Goal: Task Accomplishment & Management: Manage account settings

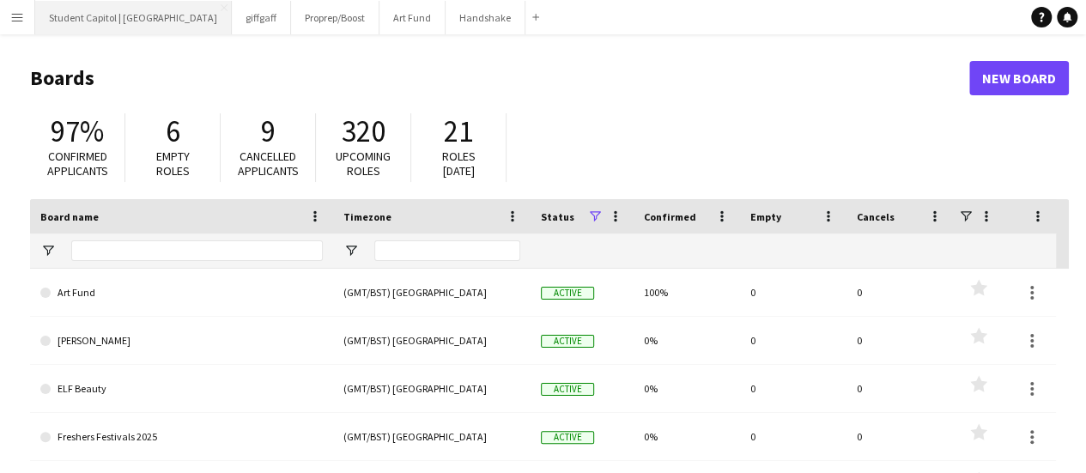
click at [131, 27] on button "Student Capitol | [GEOGRAPHIC_DATA] Close" at bounding box center [133, 17] width 197 height 33
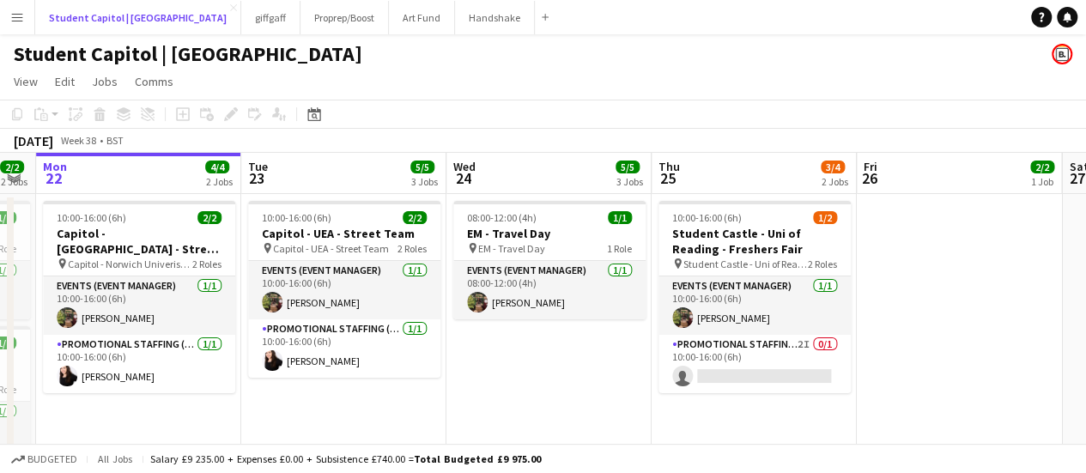
scroll to position [0, 582]
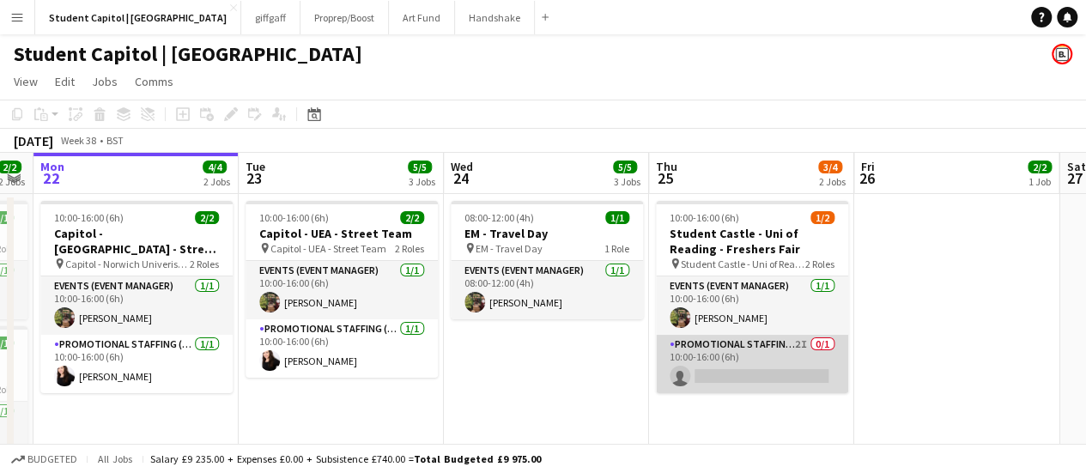
click at [741, 360] on app-card-role "Promotional Staffing (Brand Ambassadors) 2I 0/1 10:00-16:00 (6h) single-neutral…" at bounding box center [752, 364] width 192 height 58
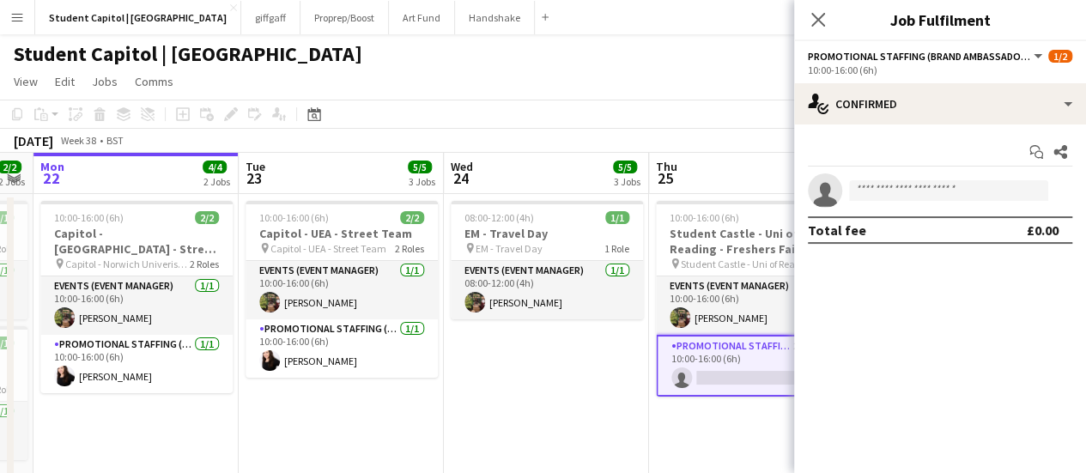
click at [1035, 56] on button "Promotional Staffing (Brand Ambassadors)" at bounding box center [926, 56] width 237 height 13
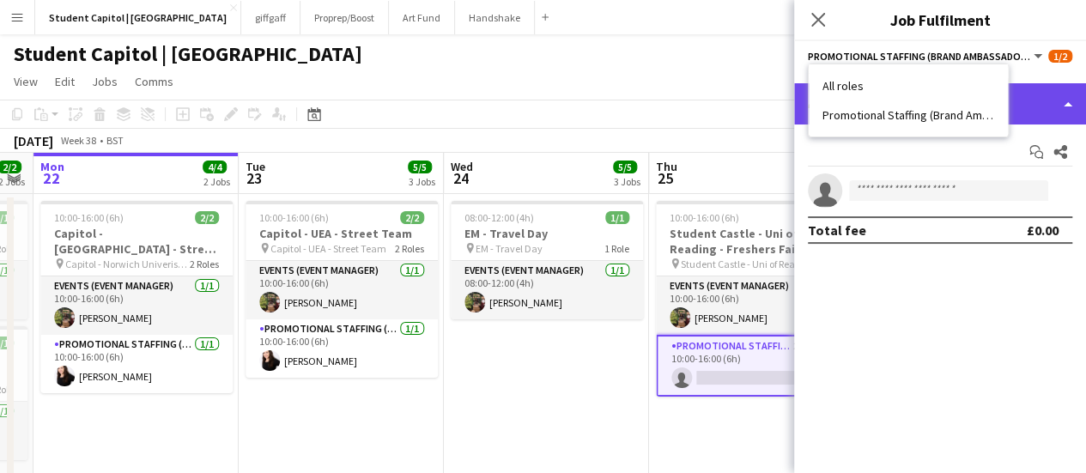
click at [1075, 94] on div "single-neutral-actions-check-2 Confirmed" at bounding box center [940, 103] width 292 height 41
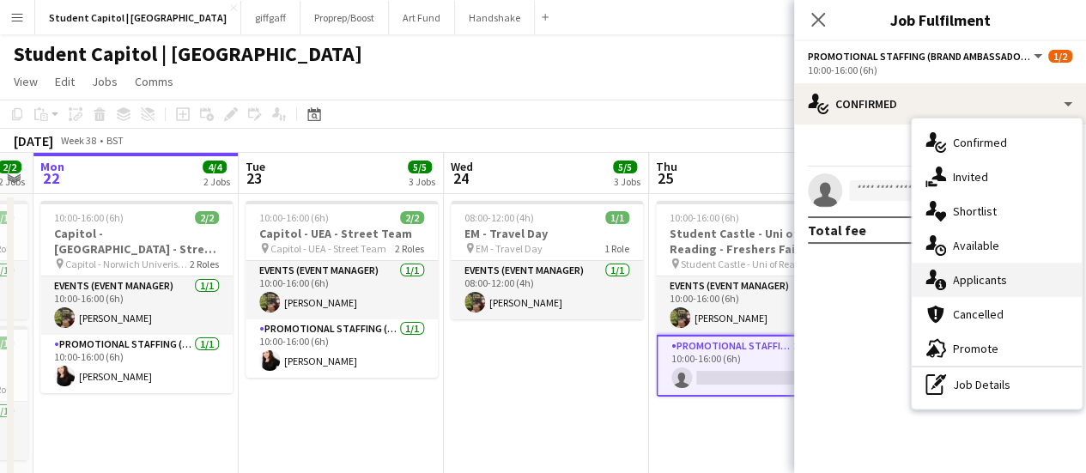
click at [979, 288] on div "single-neutral-actions-information Applicants" at bounding box center [997, 280] width 170 height 34
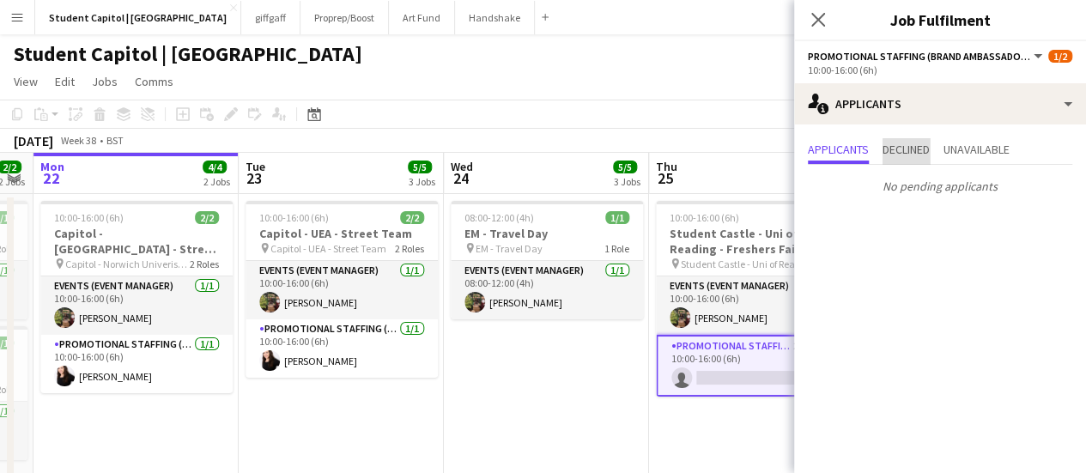
click at [915, 162] on span "Declined" at bounding box center [906, 151] width 47 height 26
click at [982, 150] on span "Unavailable" at bounding box center [977, 149] width 66 height 12
click at [810, 21] on icon "Close pop-in" at bounding box center [818, 19] width 16 height 16
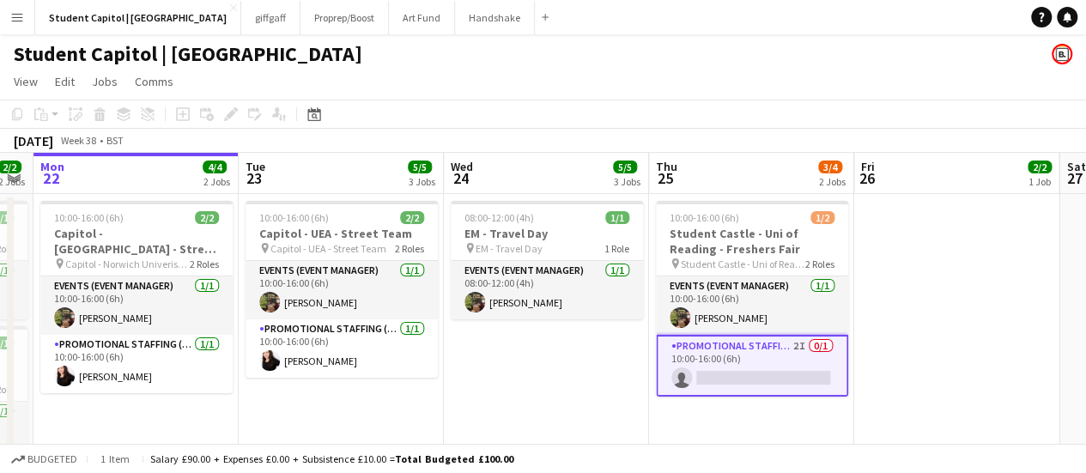
click at [729, 360] on app-card-role "Promotional Staffing (Brand Ambassadors) 2I 0/1 10:00-16:00 (6h) single-neutral…" at bounding box center [752, 366] width 192 height 62
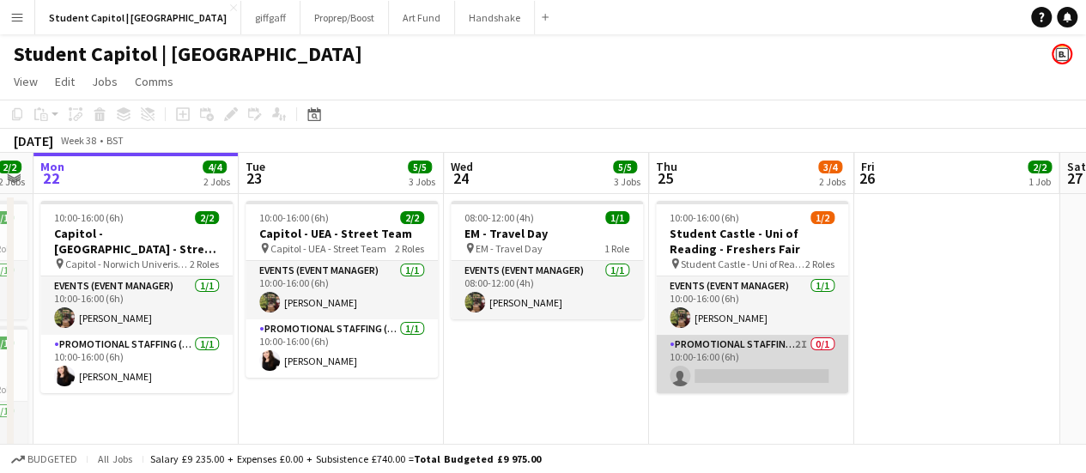
click at [725, 368] on app-card-role "Promotional Staffing (Brand Ambassadors) 2I 0/1 10:00-16:00 (6h) single-neutral…" at bounding box center [752, 364] width 192 height 58
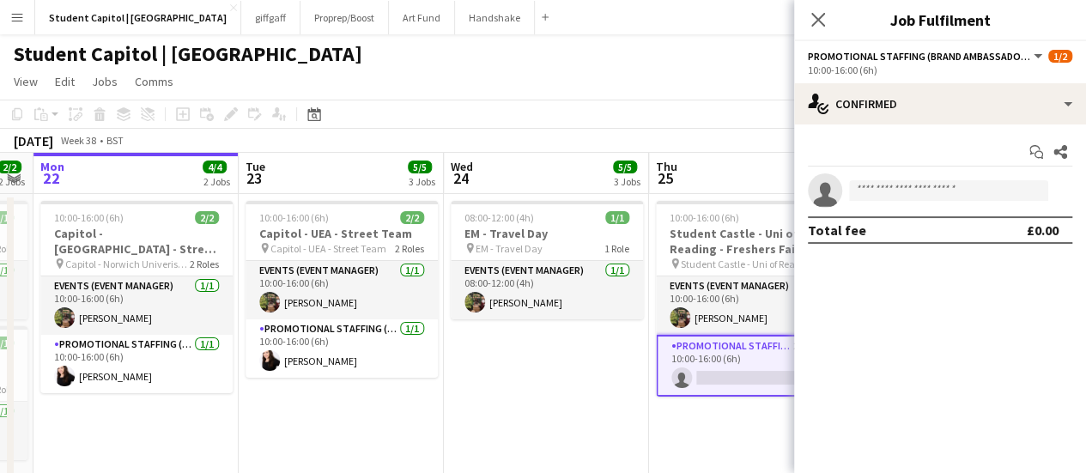
click at [725, 368] on app-card-role "Promotional Staffing (Brand Ambassadors) 2I 0/1 10:00-16:00 (6h) single-neutral…" at bounding box center [752, 366] width 192 height 62
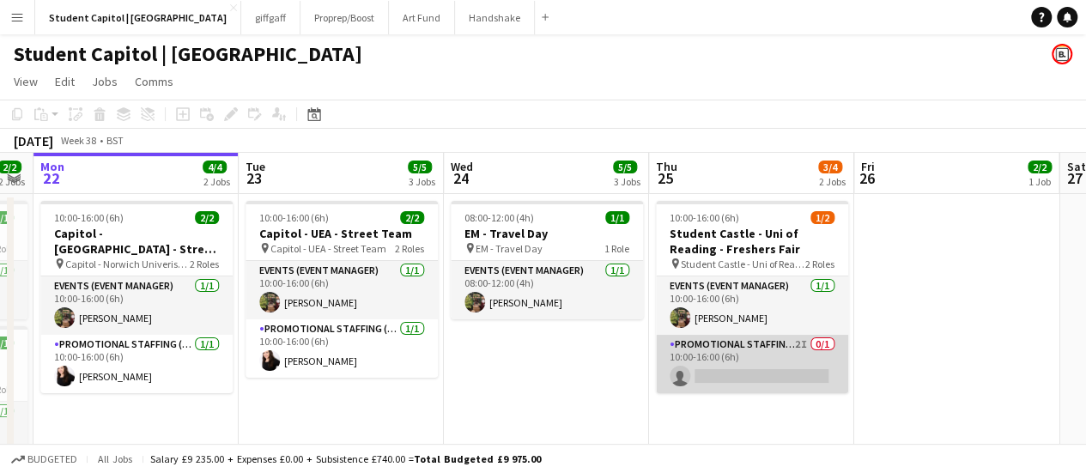
click at [725, 368] on app-card-role "Promotional Staffing (Brand Ambassadors) 2I 0/1 10:00-16:00 (6h) single-neutral…" at bounding box center [752, 364] width 192 height 58
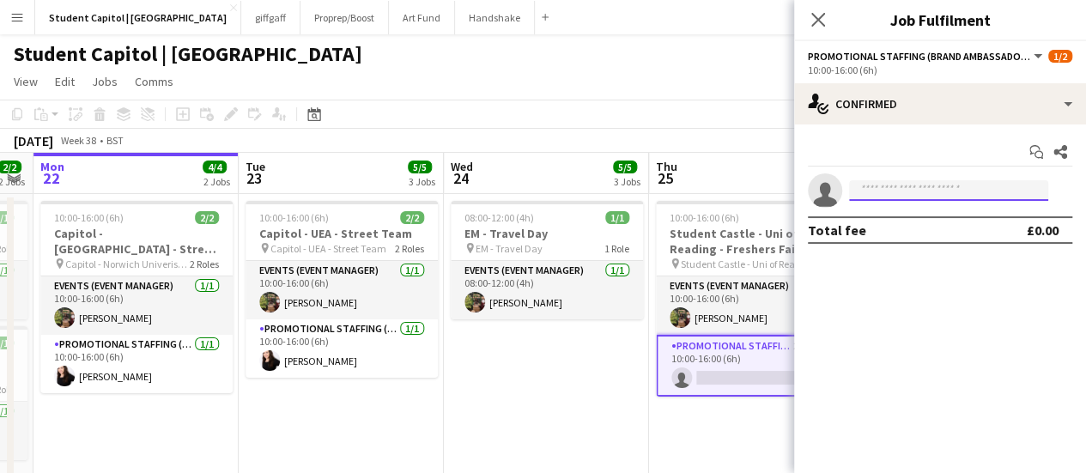
click at [874, 182] on input at bounding box center [948, 190] width 199 height 21
paste input "**********"
type input "**********"
click at [879, 189] on input "**********" at bounding box center [948, 190] width 199 height 21
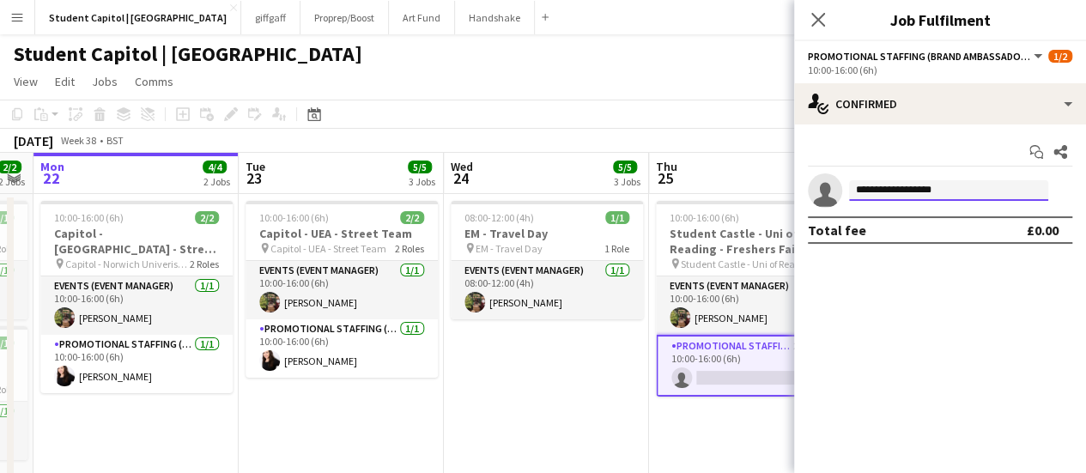
click at [879, 189] on input "**********" at bounding box center [948, 190] width 199 height 21
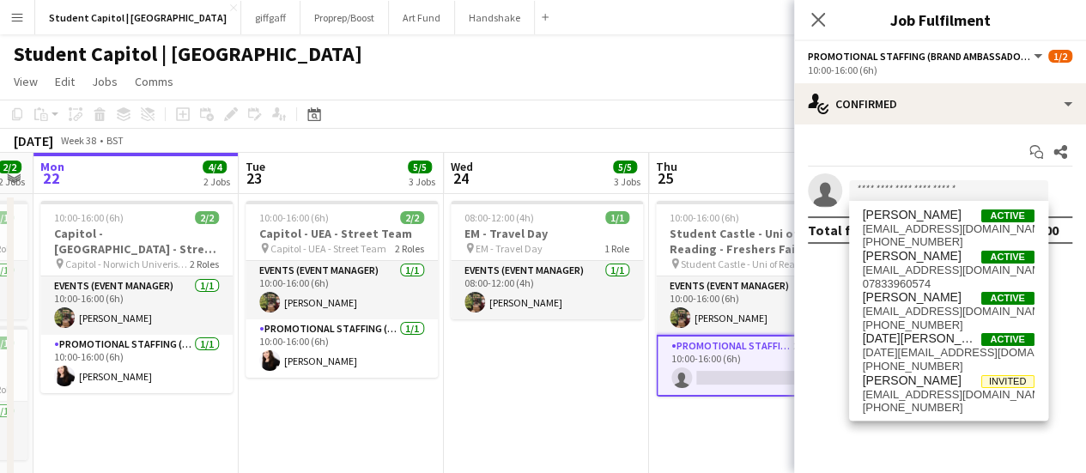
click at [805, 13] on div "Close pop-in" at bounding box center [818, 20] width 48 height 40
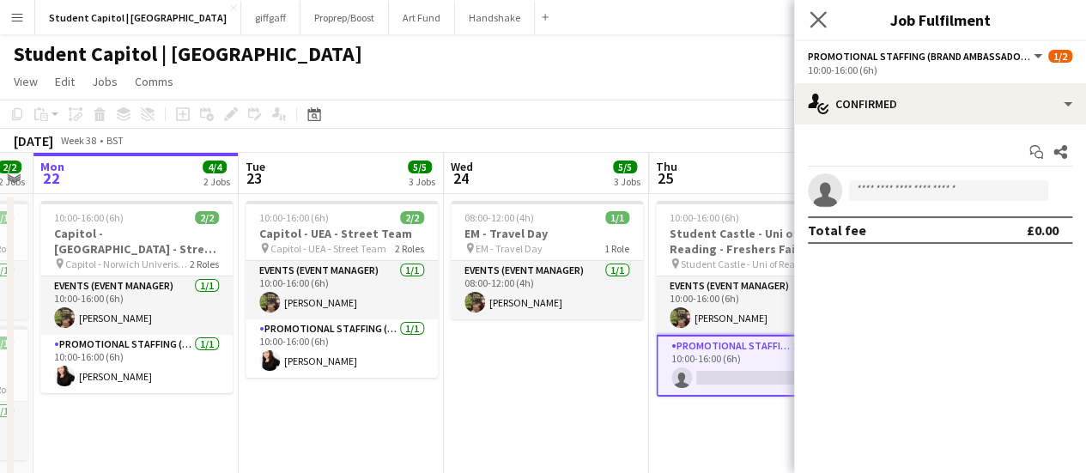
click at [810, 15] on icon "Close pop-in" at bounding box center [818, 19] width 16 height 16
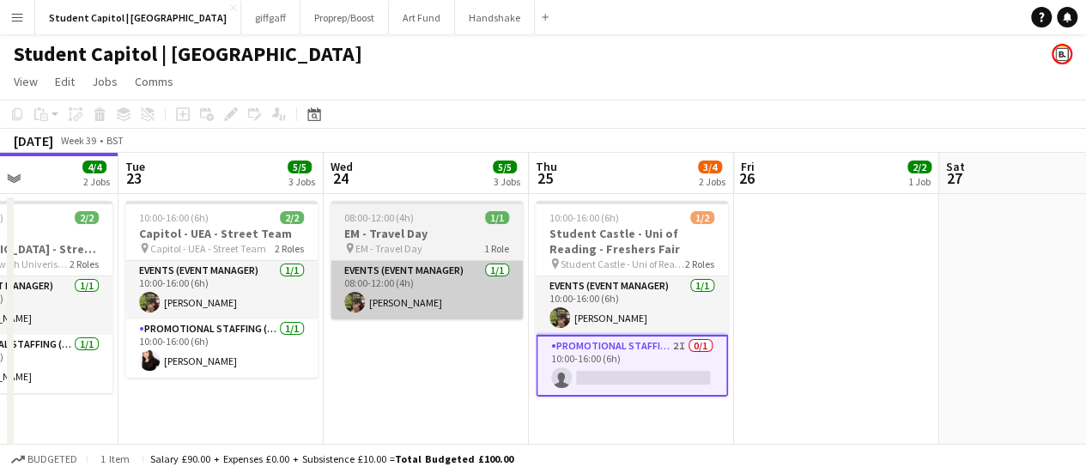
scroll to position [0, 496]
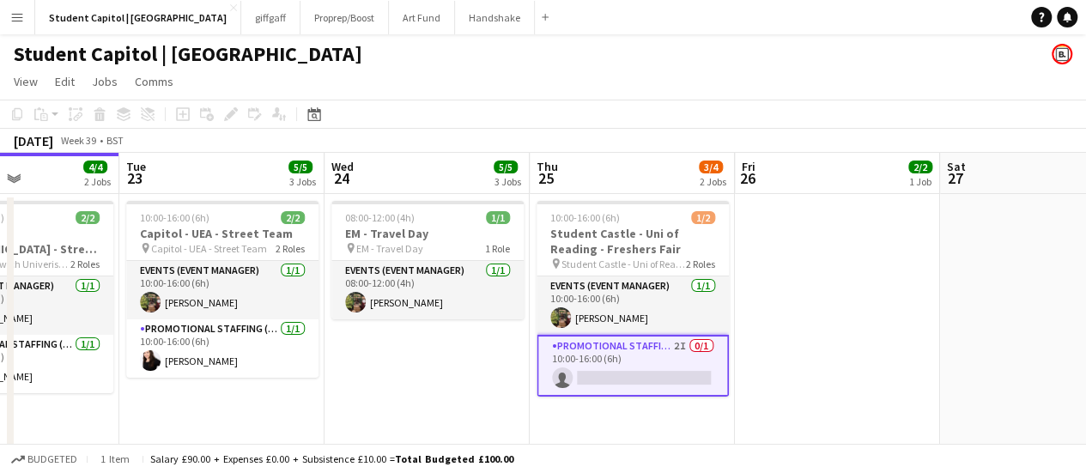
click at [610, 374] on app-card-role "Promotional Staffing (Brand Ambassadors) 2I 0/1 10:00-16:00 (6h) single-neutral…" at bounding box center [633, 366] width 192 height 62
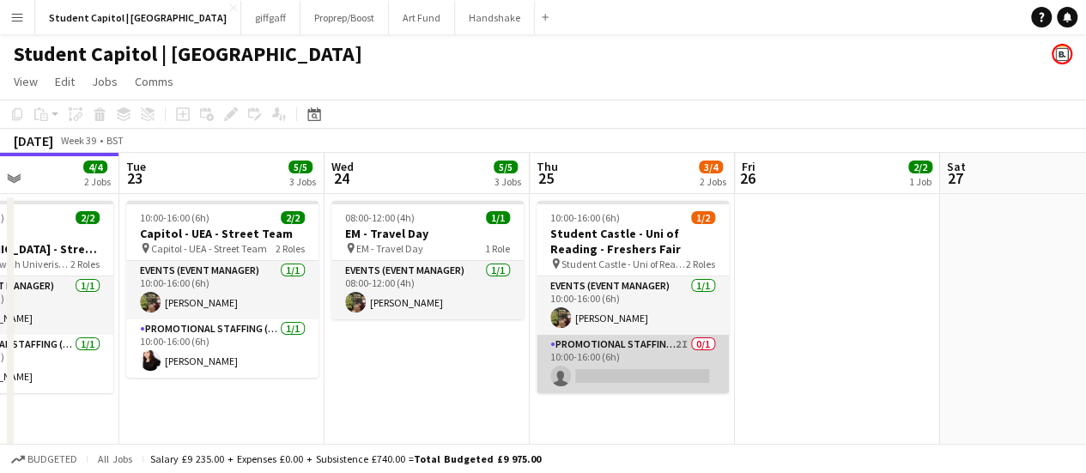
click at [610, 374] on app-card-role "Promotional Staffing (Brand Ambassadors) 2I 0/1 10:00-16:00 (6h) single-neutral…" at bounding box center [633, 364] width 192 height 58
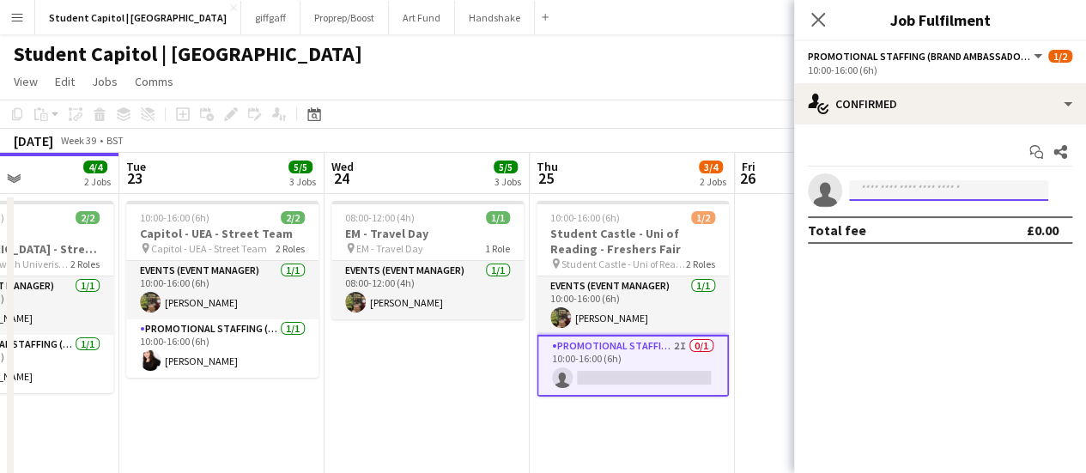
click at [884, 191] on input at bounding box center [948, 190] width 199 height 21
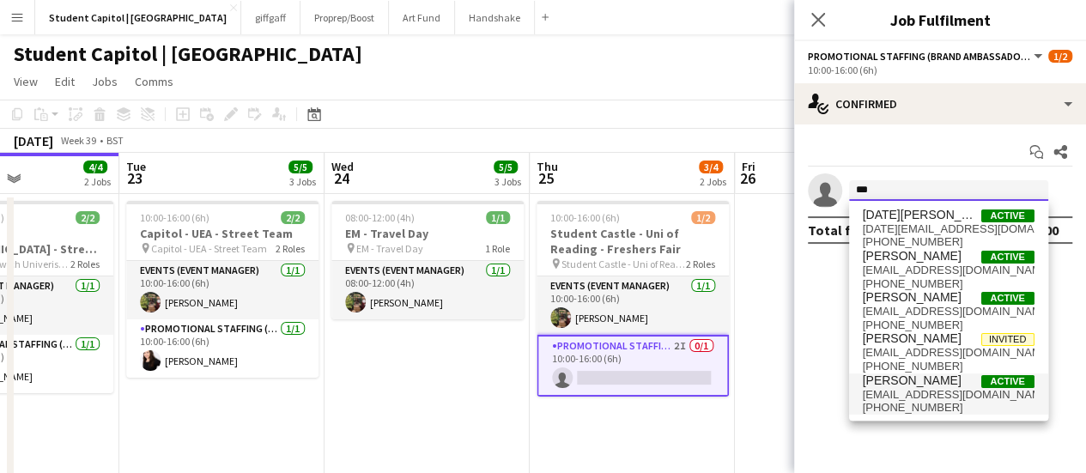
type input "***"
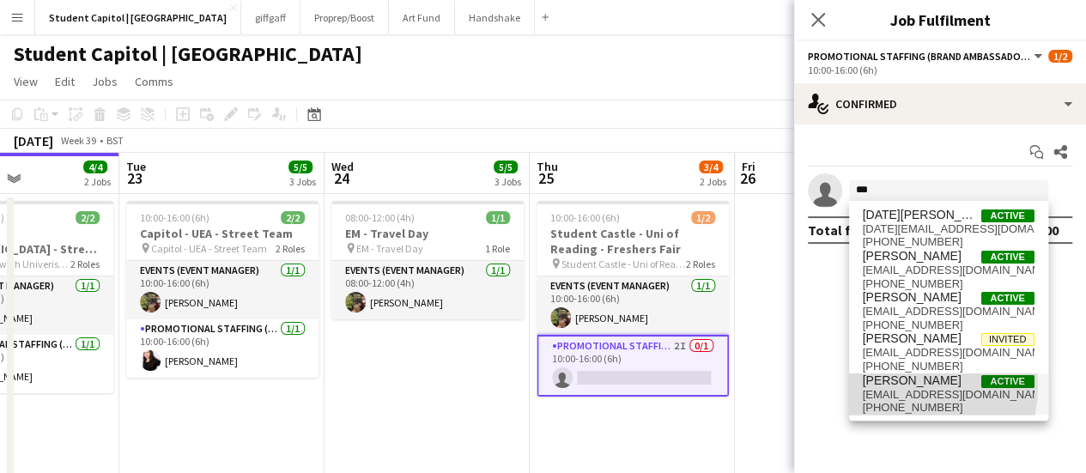
click at [897, 386] on span "[PERSON_NAME]" at bounding box center [912, 381] width 99 height 15
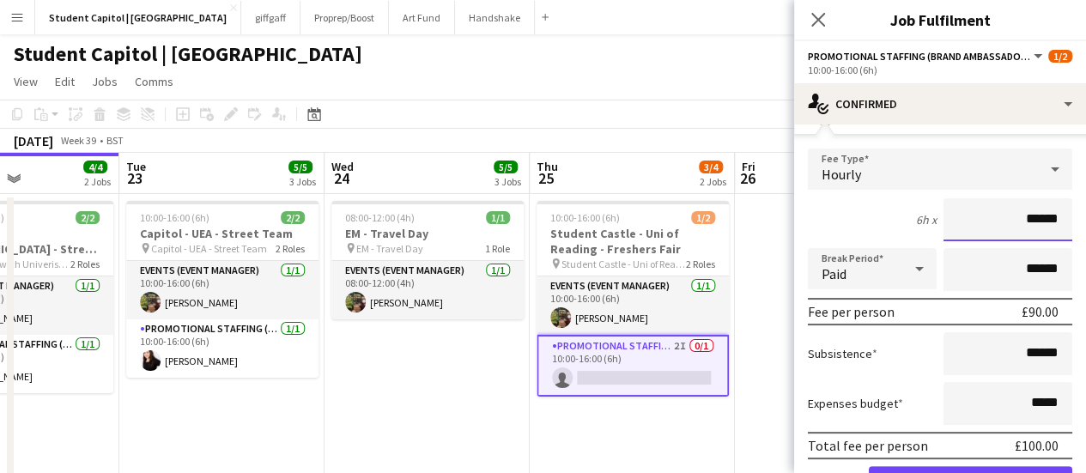
scroll to position [173, 0]
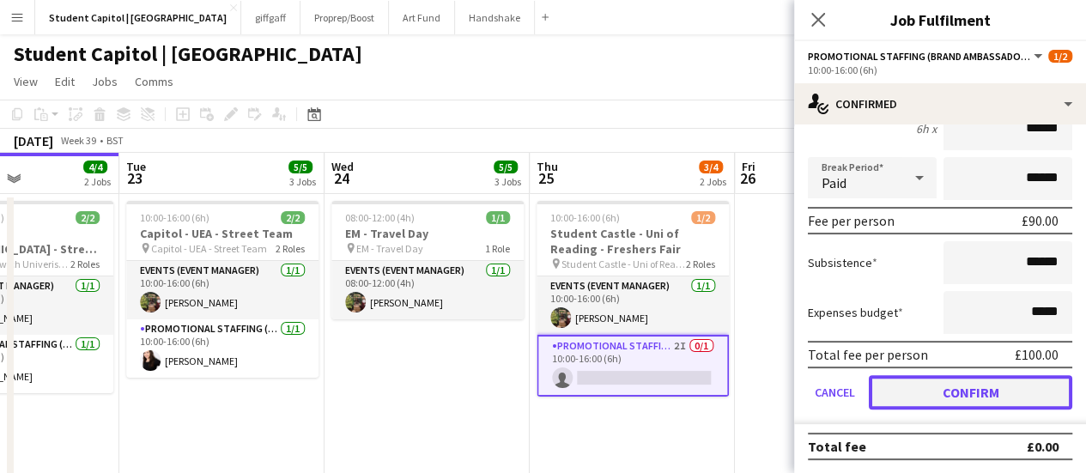
click at [938, 389] on button "Confirm" at bounding box center [971, 392] width 204 height 34
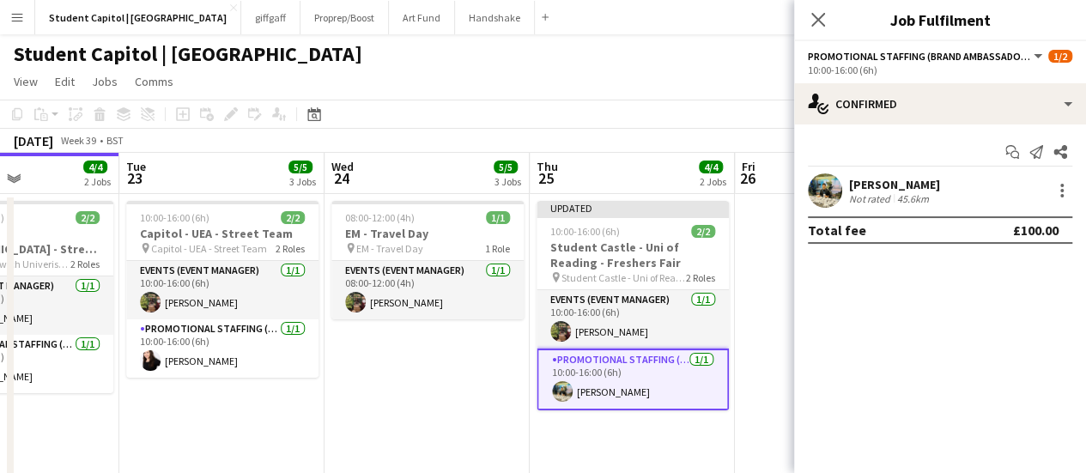
scroll to position [0, 0]
click at [708, 447] on app-date-cell "Updated 10:00-16:00 (6h) 2/2 Student Castle - Uni of Reading - Freshers Fair pi…" at bounding box center [632, 345] width 205 height 303
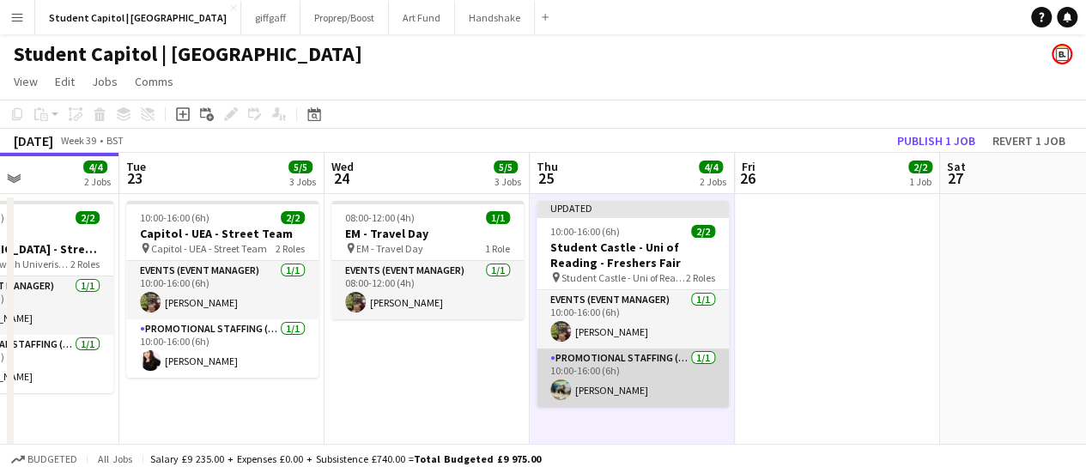
click at [663, 365] on app-card-role "Promotional Staffing (Brand Ambassadors) [DATE] 10:00-16:00 (6h) [PERSON_NAME]" at bounding box center [633, 378] width 192 height 58
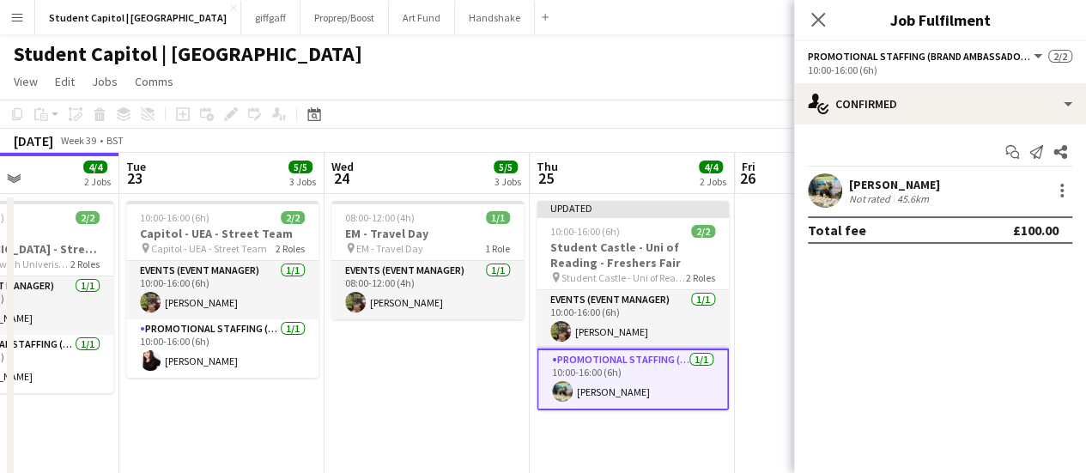
click at [827, 181] on app-user-avatar at bounding box center [825, 190] width 34 height 34
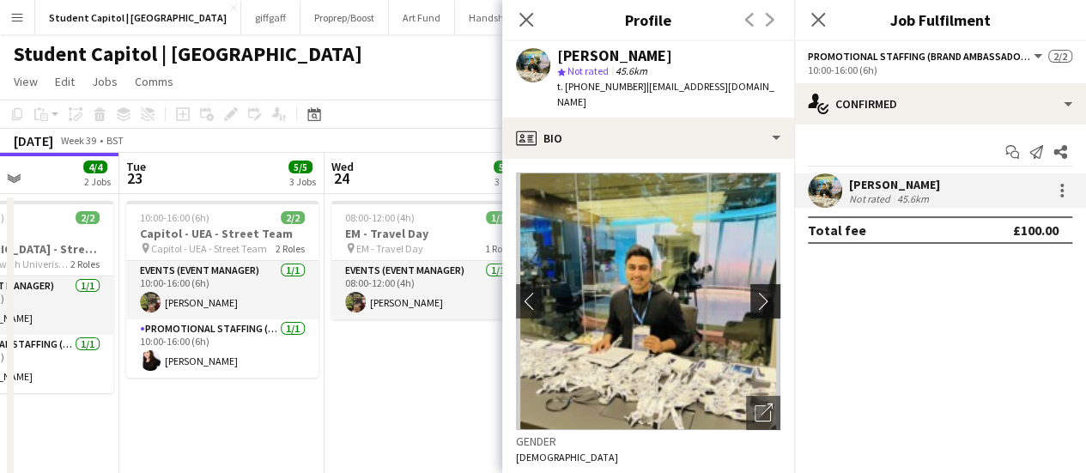
click at [751, 284] on button "chevron-right" at bounding box center [768, 301] width 34 height 34
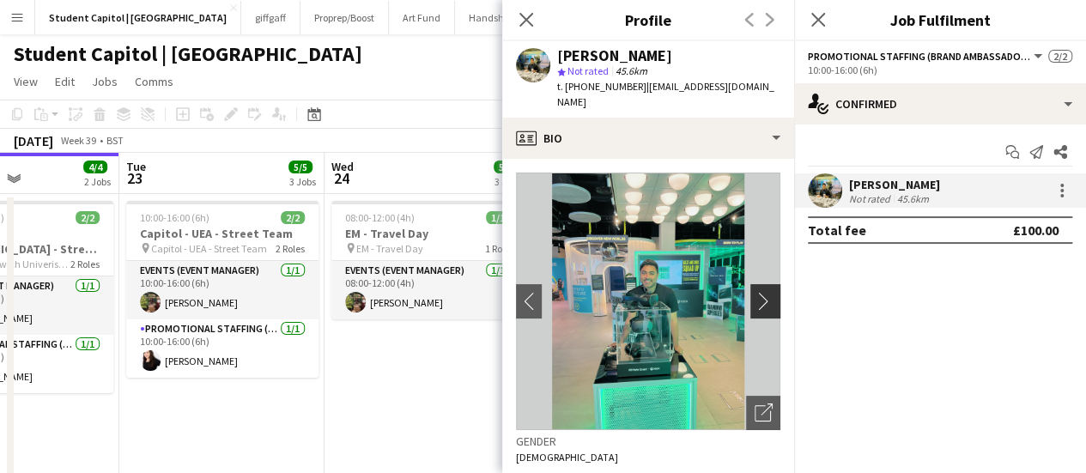
click at [751, 284] on button "chevron-right" at bounding box center [768, 301] width 34 height 34
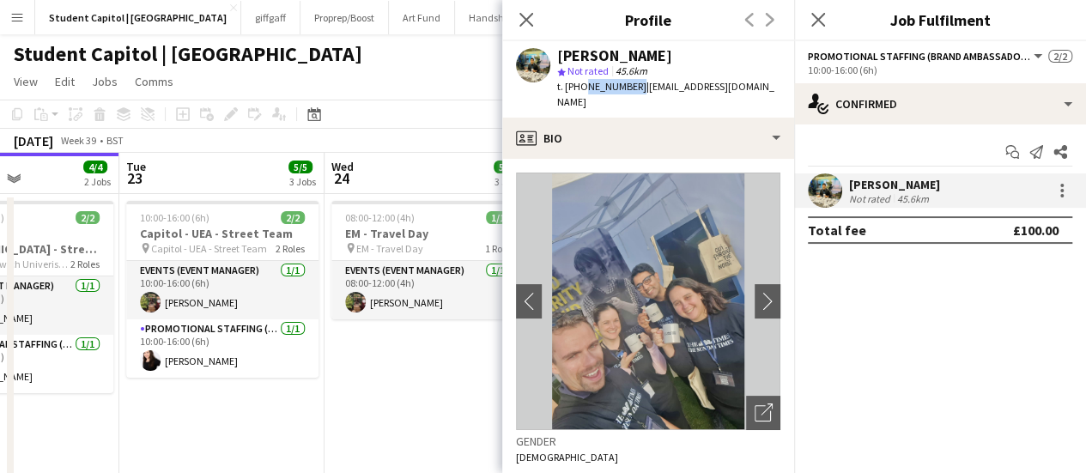
drag, startPoint x: 632, startPoint y: 87, endPoint x: 579, endPoint y: 96, distance: 54.1
click at [579, 96] on div "[PERSON_NAME] star Not rated 45.6km t. [PHONE_NUMBER] | [EMAIL_ADDRESS][DOMAIN_…" at bounding box center [648, 79] width 292 height 76
copy span "7900291391"
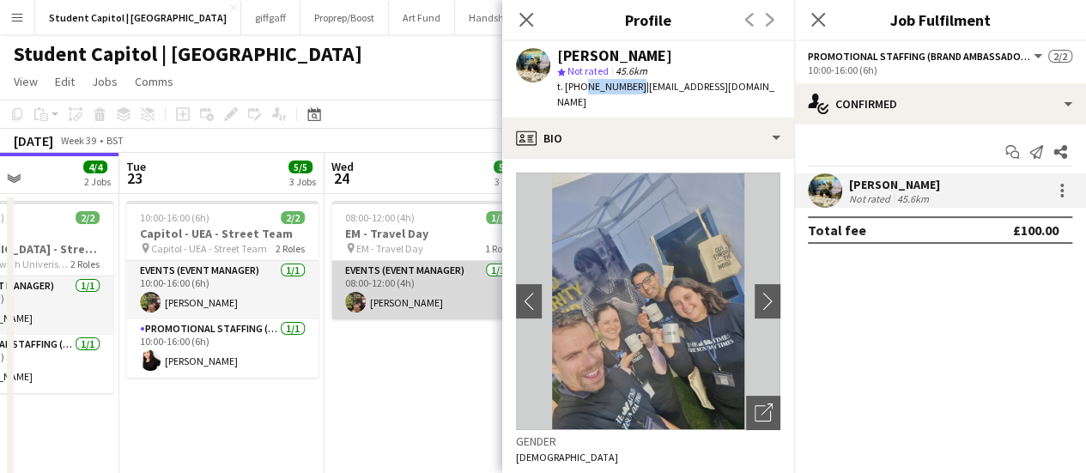
click at [415, 307] on app-card-role "Events (Event Manager) [DATE] 08:00-12:00 (4h) [PERSON_NAME]" at bounding box center [427, 290] width 192 height 58
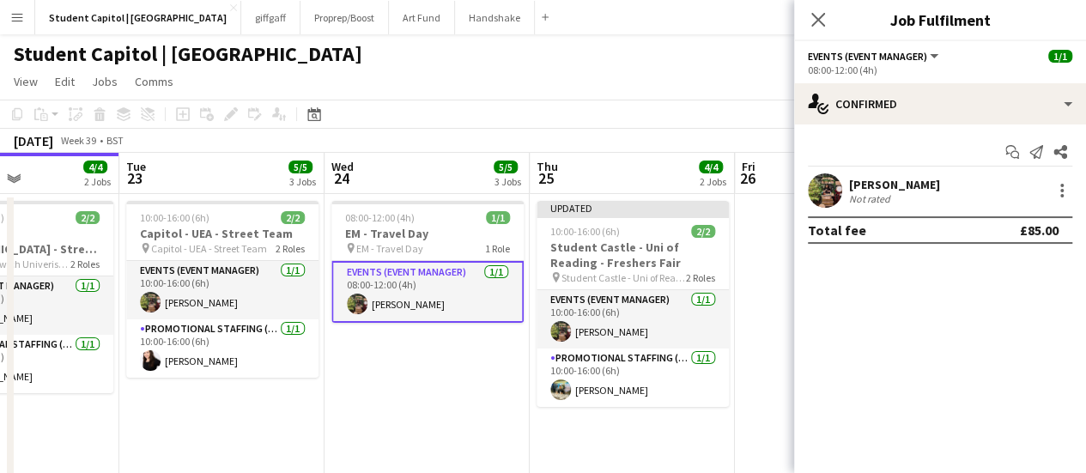
click at [828, 185] on app-user-avatar at bounding box center [825, 190] width 34 height 34
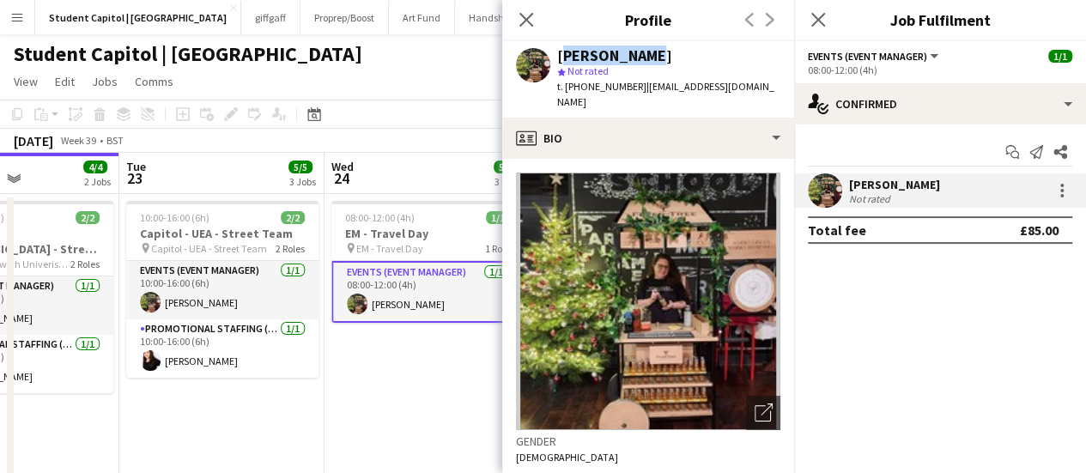
drag, startPoint x: 672, startPoint y: 63, endPoint x: 561, endPoint y: 55, distance: 111.0
click at [561, 55] on div "[PERSON_NAME] star Not rated t. [PHONE_NUMBER] | [EMAIL_ADDRESS][DOMAIN_NAME]" at bounding box center [668, 79] width 223 height 63
copy div "[PERSON_NAME]"
drag, startPoint x: 630, startPoint y: 87, endPoint x: 582, endPoint y: 88, distance: 48.1
click at [582, 88] on span "t. [PHONE_NUMBER]" at bounding box center [601, 86] width 89 height 13
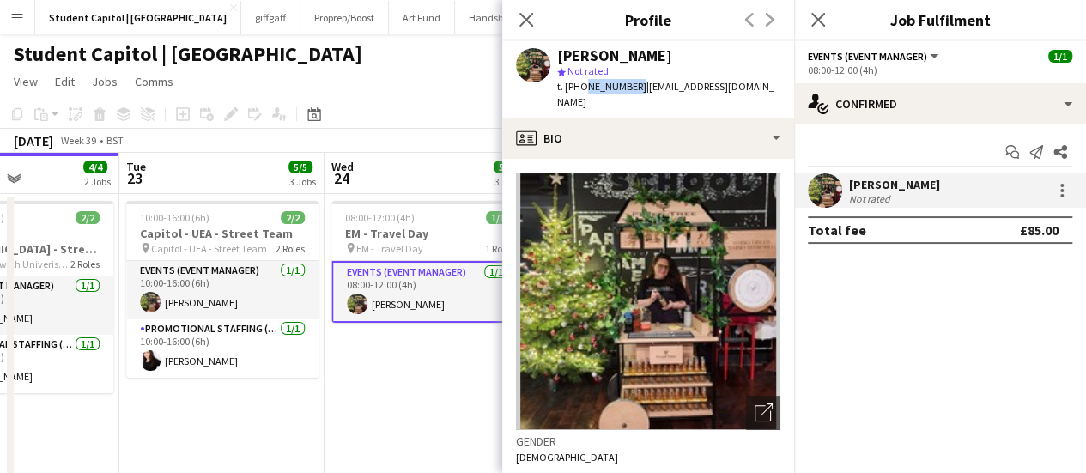
copy span "7859007235"
click at [438, 398] on app-date-cell "08:00-12:00 (4h) 1/1 EM - Travel Day pin EM - Travel Day 1 Role Events (Event M…" at bounding box center [427, 345] width 205 height 303
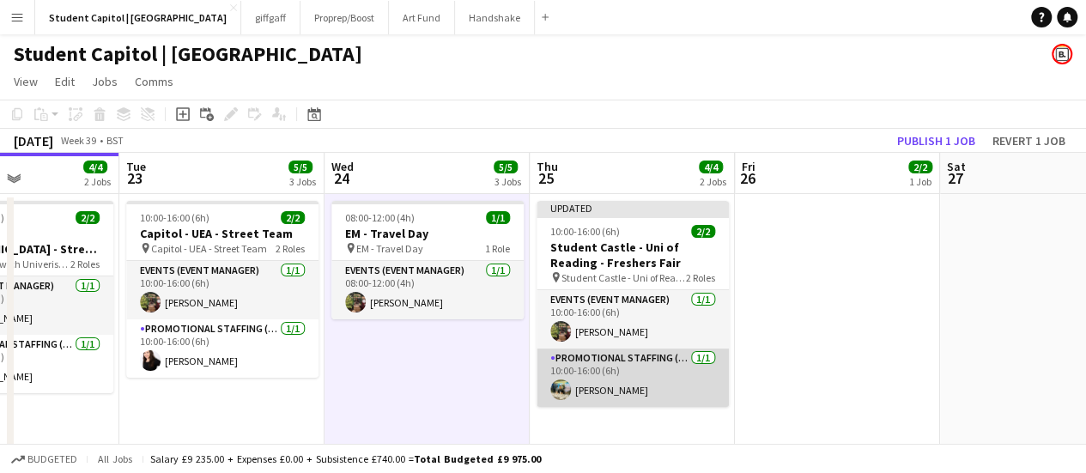
click at [615, 371] on app-card-role "Promotional Staffing (Brand Ambassadors) [DATE] 10:00-16:00 (6h) [PERSON_NAME]" at bounding box center [633, 378] width 192 height 58
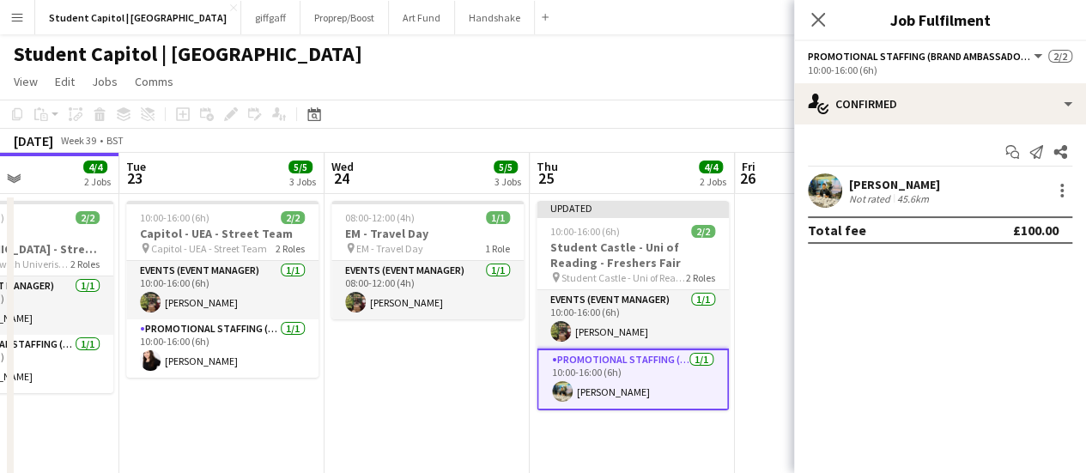
click at [820, 185] on app-user-avatar at bounding box center [825, 190] width 34 height 34
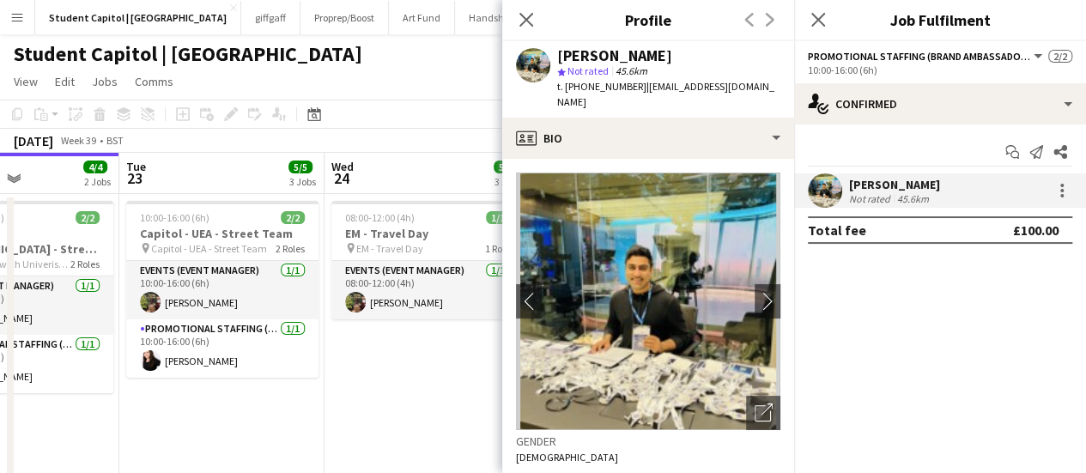
drag, startPoint x: 637, startPoint y: 86, endPoint x: 734, endPoint y: 92, distance: 97.2
click at [734, 92] on div "[PERSON_NAME] star Not rated 45.6km t. [PHONE_NUMBER] | [EMAIL_ADDRESS][DOMAIN_…" at bounding box center [648, 79] width 292 height 76
copy span "[EMAIL_ADDRESS][DOMAIN_NAME]"
click at [397, 365] on app-date-cell "08:00-12:00 (4h) 1/1 EM - Travel Day pin EM - Travel Day 1 Role Events (Event M…" at bounding box center [427, 345] width 205 height 303
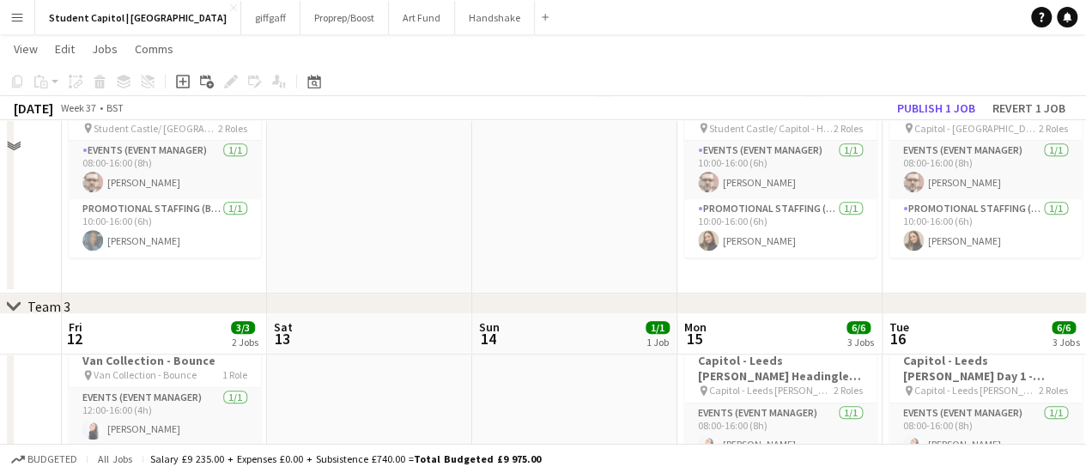
scroll to position [659, 0]
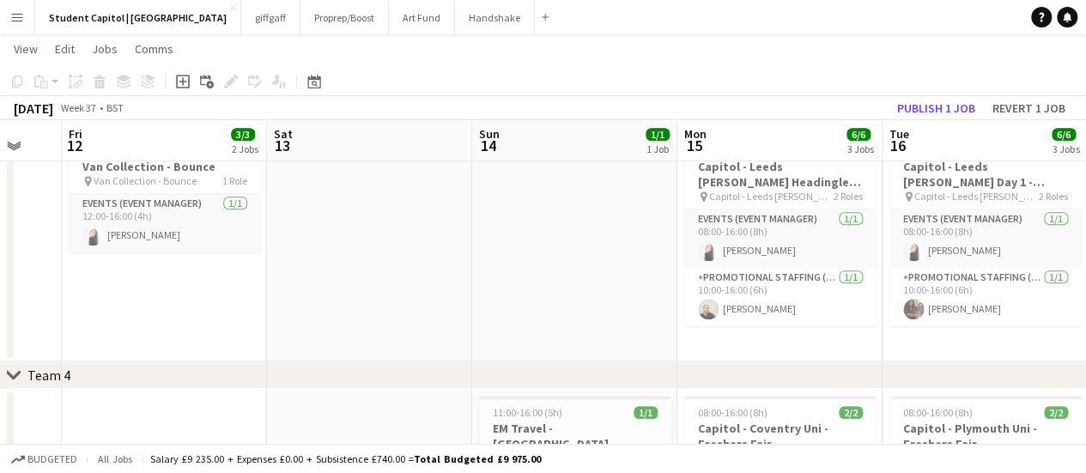
drag, startPoint x: 397, startPoint y: 365, endPoint x: 455, endPoint y: 316, distance: 76.2
click at [455, 316] on div "chevron-right Team 1 chevron-right Team 3 chevron-right Team 4 Tue 9 Wed 10 Thu…" at bounding box center [543, 16] width 1086 height 1216
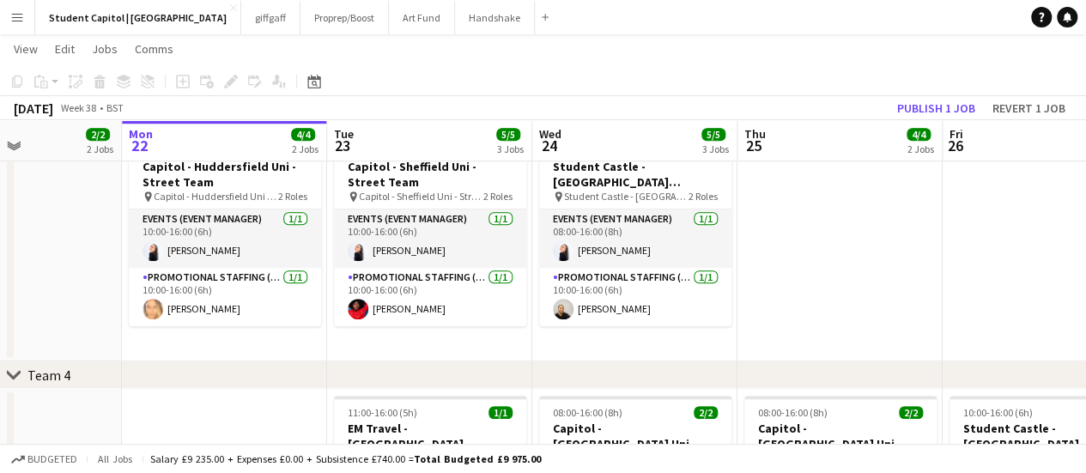
scroll to position [0, 495]
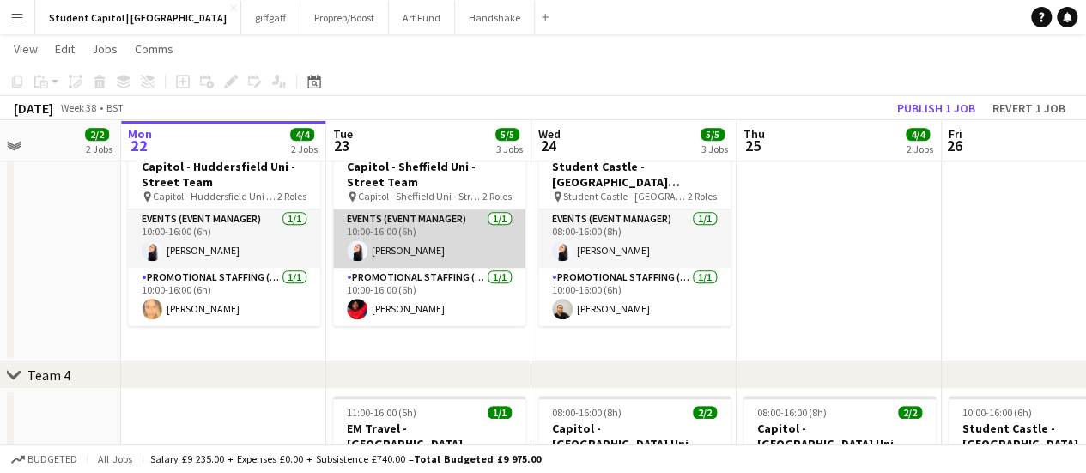
click at [393, 224] on app-card-role "Events (Event Manager) [DATE] 10:00-16:00 (6h) [PERSON_NAME]" at bounding box center [429, 239] width 192 height 58
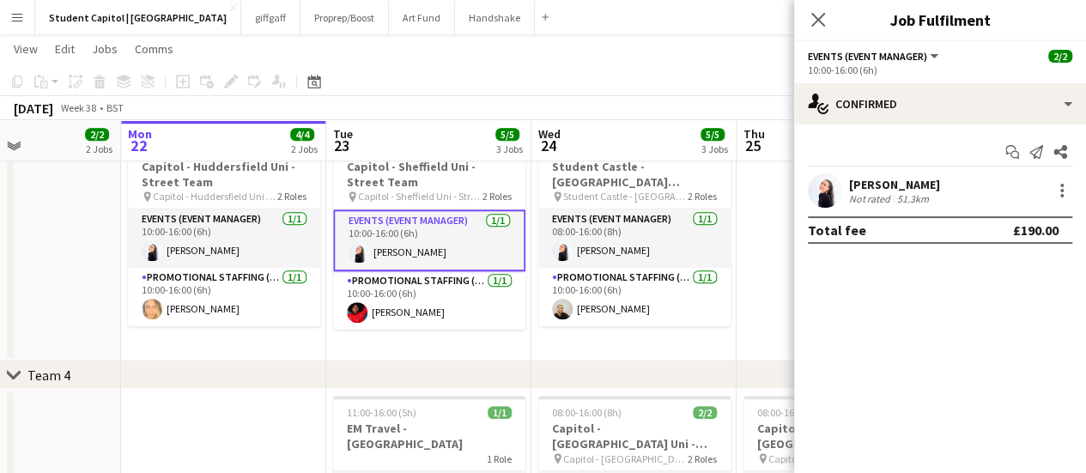
click at [808, 200] on div at bounding box center [825, 190] width 34 height 34
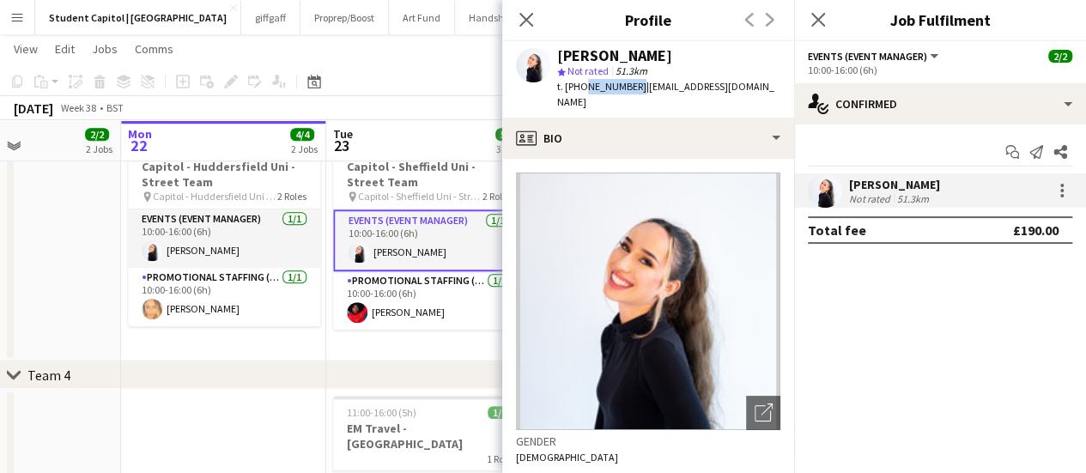
drag, startPoint x: 630, startPoint y: 88, endPoint x: 582, endPoint y: 88, distance: 48.1
click at [582, 88] on span "t. [PHONE_NUMBER]" at bounding box center [601, 86] width 89 height 13
copy span "7837200807"
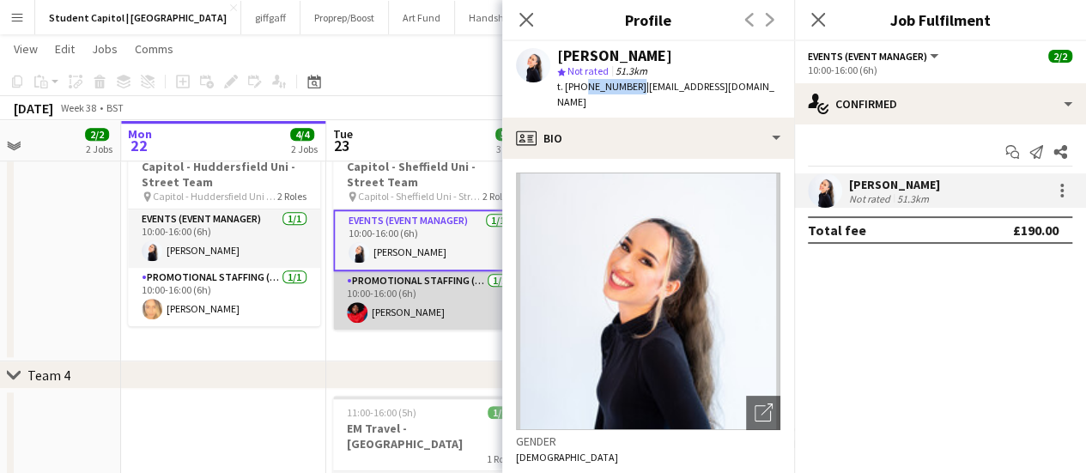
click at [466, 304] on app-card-role "Promotional Staffing (Brand Ambassadors) [DATE] 10:00-16:00 (6h) [PERSON_NAME]" at bounding box center [429, 300] width 192 height 58
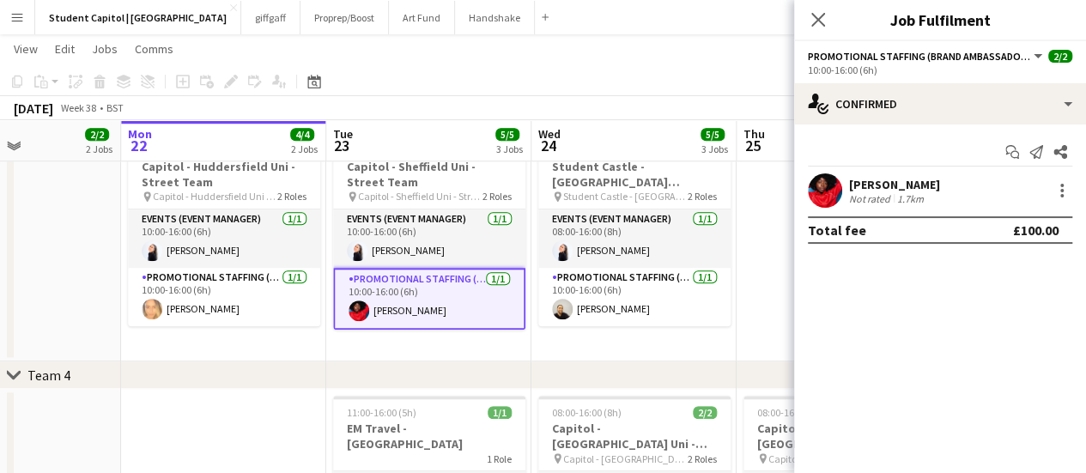
click at [834, 195] on app-user-avatar at bounding box center [825, 190] width 34 height 34
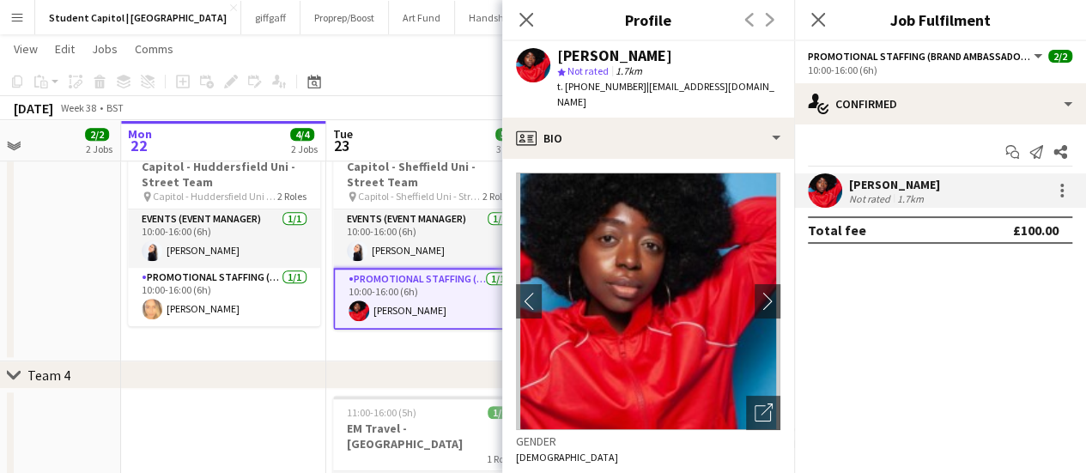
click at [646, 87] on span "| [EMAIL_ADDRESS][DOMAIN_NAME]" at bounding box center [665, 94] width 217 height 28
drag, startPoint x: 642, startPoint y: 87, endPoint x: 759, endPoint y: 88, distance: 116.8
click at [759, 88] on div "[PERSON_NAME] star Not rated 1.7km t. [PHONE_NUMBER] | [EMAIL_ADDRESS][DOMAIN_N…" at bounding box center [648, 79] width 292 height 76
copy span "[EMAIL_ADDRESS][DOMAIN_NAME]"
click at [378, 367] on div "chevron-right Team 4" at bounding box center [543, 375] width 1086 height 27
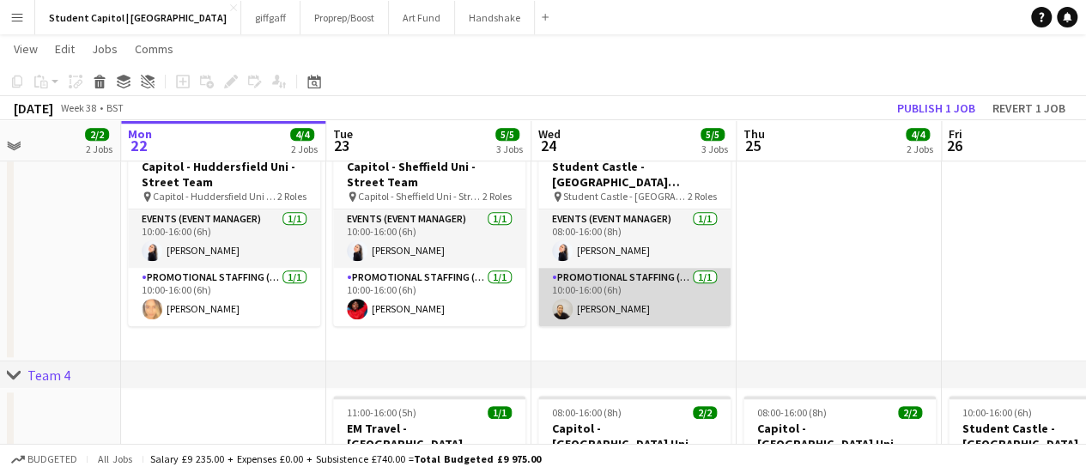
click at [658, 276] on app-card-role "Promotional Staffing (Brand Ambassadors) [DATE] 10:00-16:00 (6h) [PERSON_NAME]" at bounding box center [634, 297] width 192 height 58
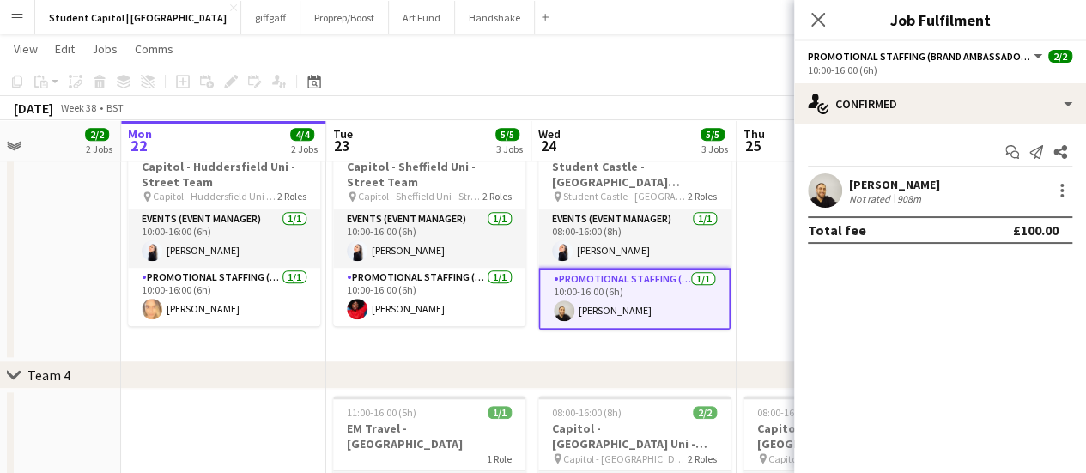
click at [842, 191] on div "[PERSON_NAME] Not rated 908m" at bounding box center [940, 190] width 292 height 34
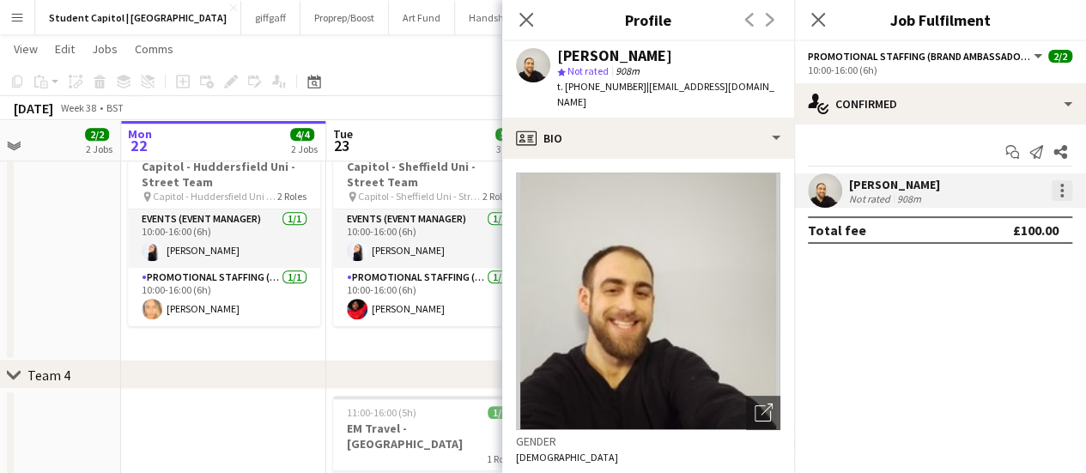
click at [1062, 191] on div at bounding box center [1062, 190] width 3 height 3
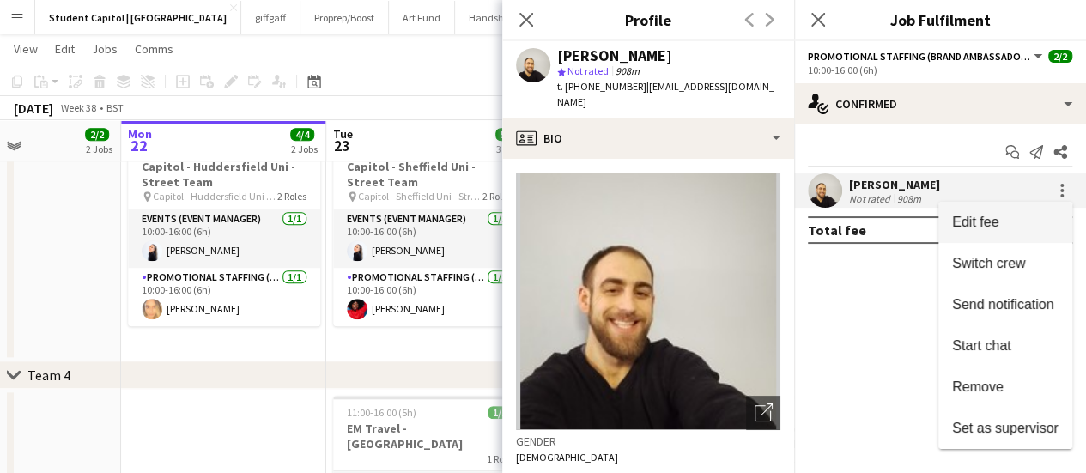
click at [1032, 207] on button "Edit fee" at bounding box center [1006, 222] width 134 height 41
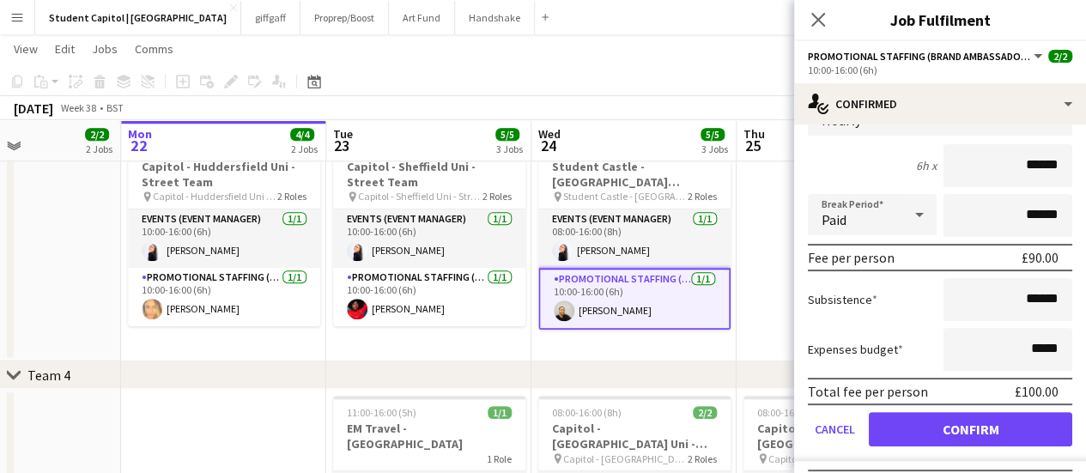
scroll to position [0, 0]
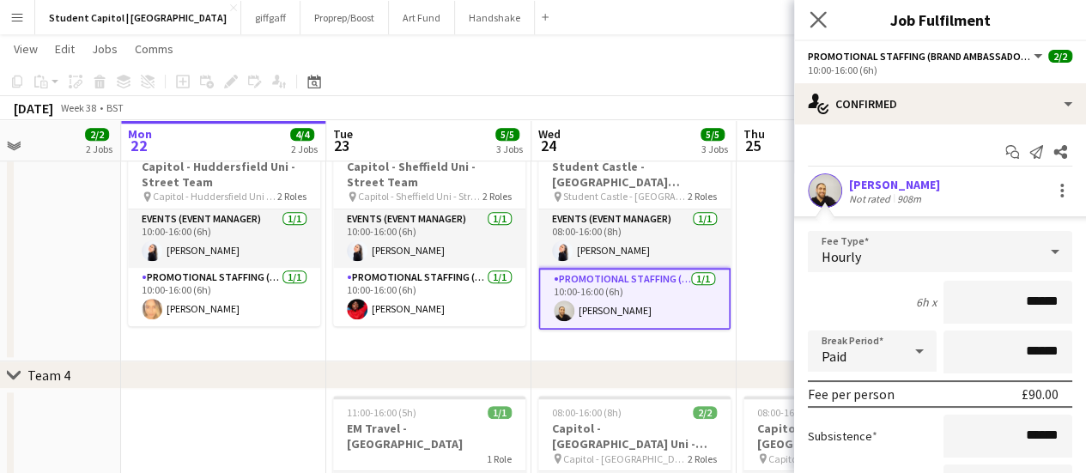
click at [826, 29] on app-icon "Close pop-in" at bounding box center [818, 20] width 25 height 25
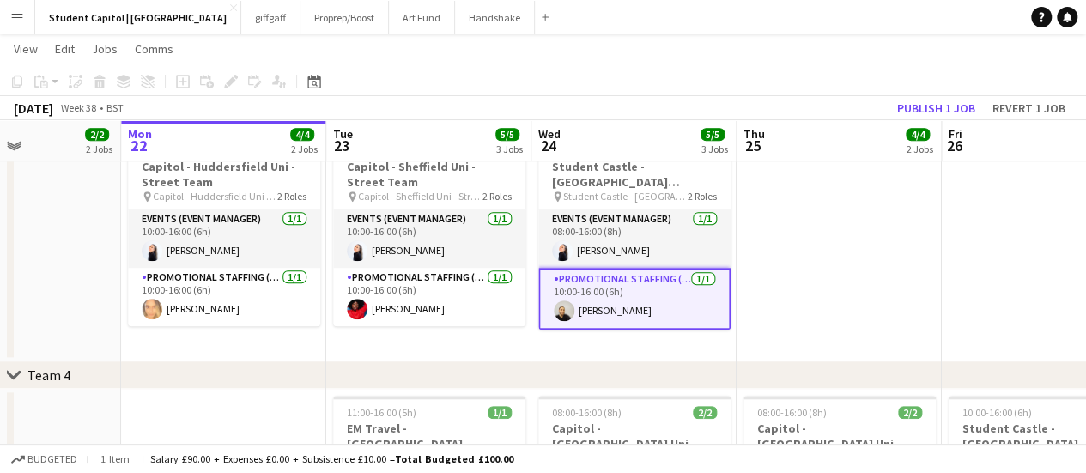
click at [599, 288] on app-card-role "Promotional Staffing (Brand Ambassadors) [DATE] 10:00-16:00 (6h) [PERSON_NAME]" at bounding box center [634, 299] width 192 height 62
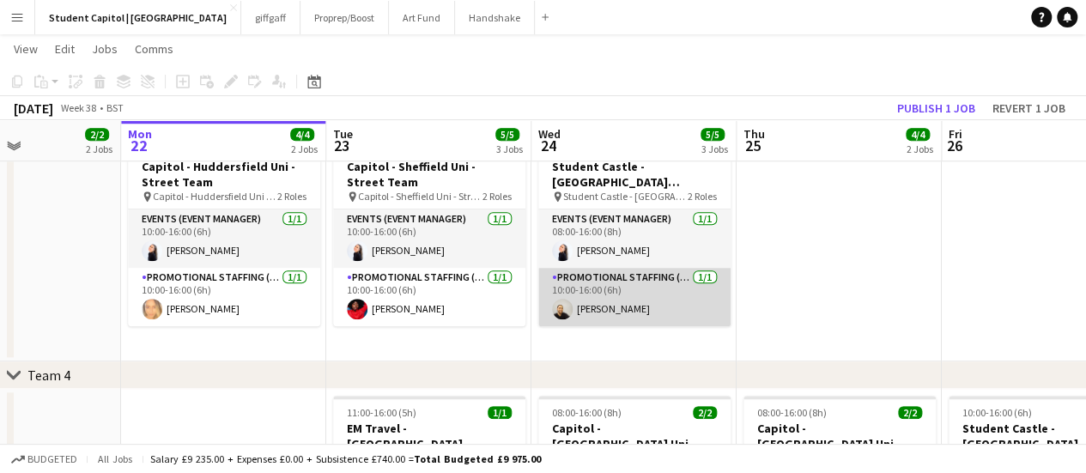
click at [599, 288] on app-card-role "Promotional Staffing (Brand Ambassadors) [DATE] 10:00-16:00 (6h) [PERSON_NAME]" at bounding box center [634, 297] width 192 height 58
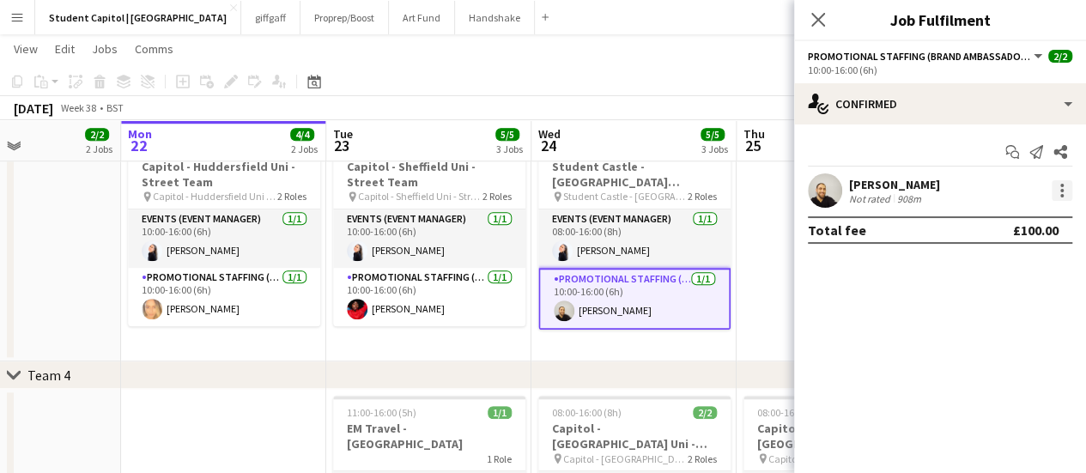
click at [1061, 190] on div at bounding box center [1062, 190] width 3 height 3
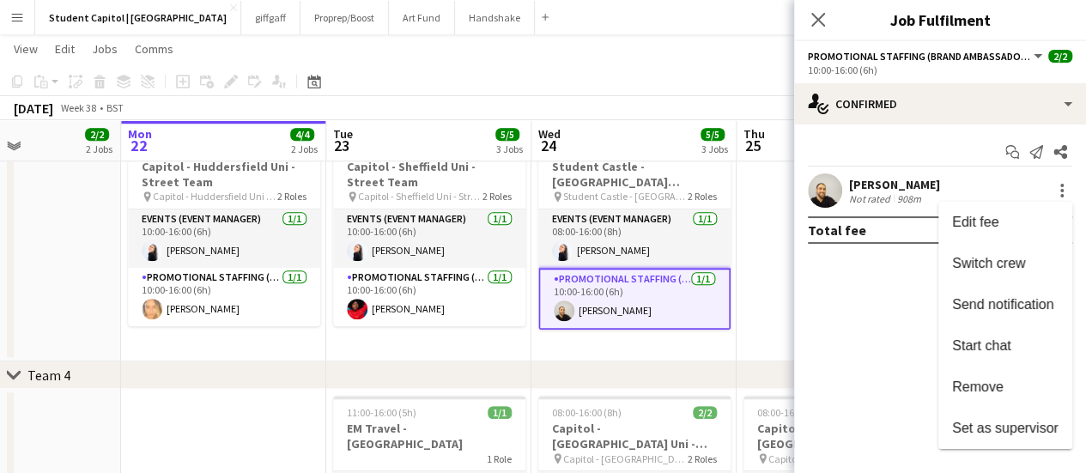
click at [896, 302] on div at bounding box center [543, 236] width 1086 height 473
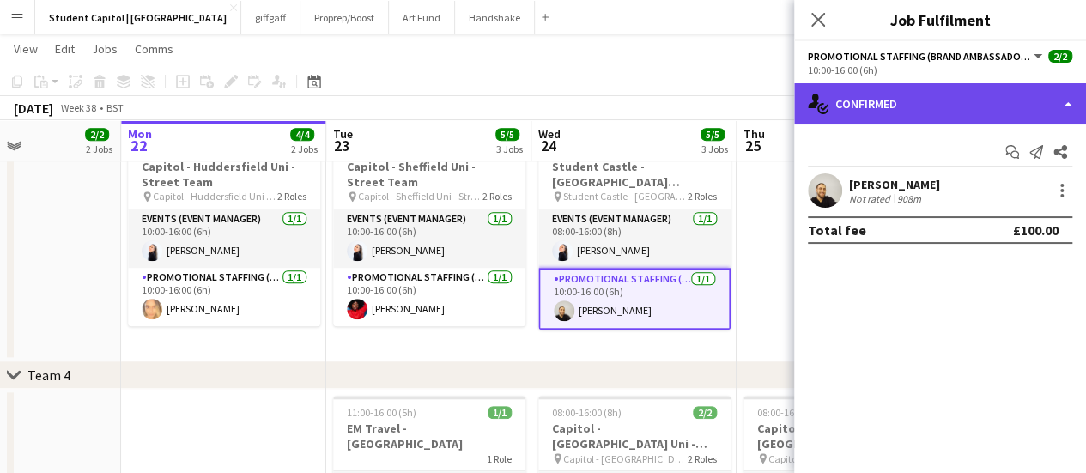
click at [1061, 102] on div "single-neutral-actions-check-2 Confirmed" at bounding box center [940, 103] width 292 height 41
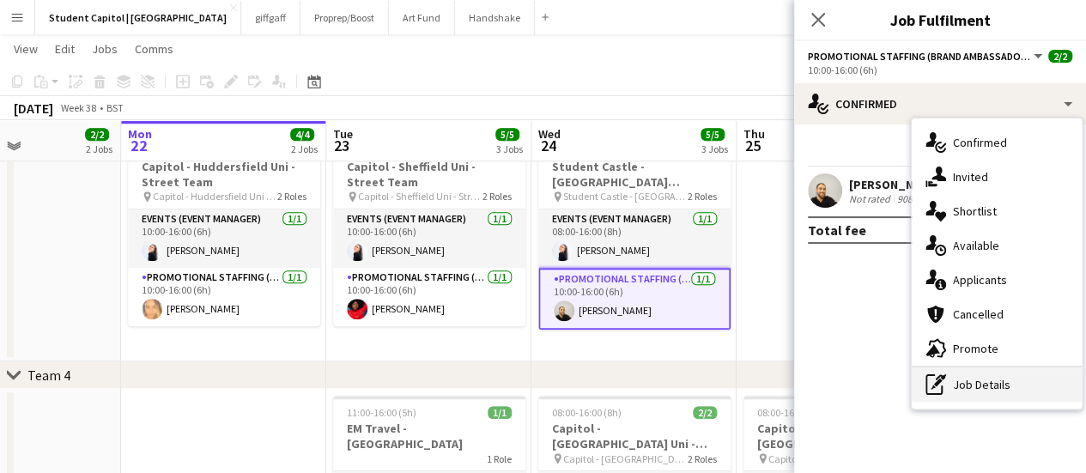
click at [961, 379] on div "pen-write Job Details" at bounding box center [997, 385] width 170 height 34
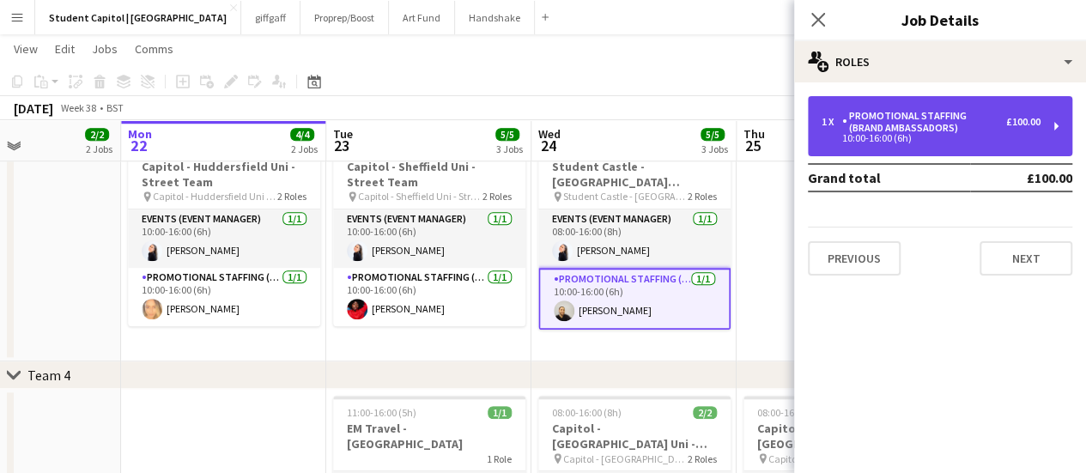
click at [1042, 136] on div "1 x Promotional Staffing (Brand Ambassadors) £100.00 10:00-16:00 (6h)" at bounding box center [940, 126] width 264 height 60
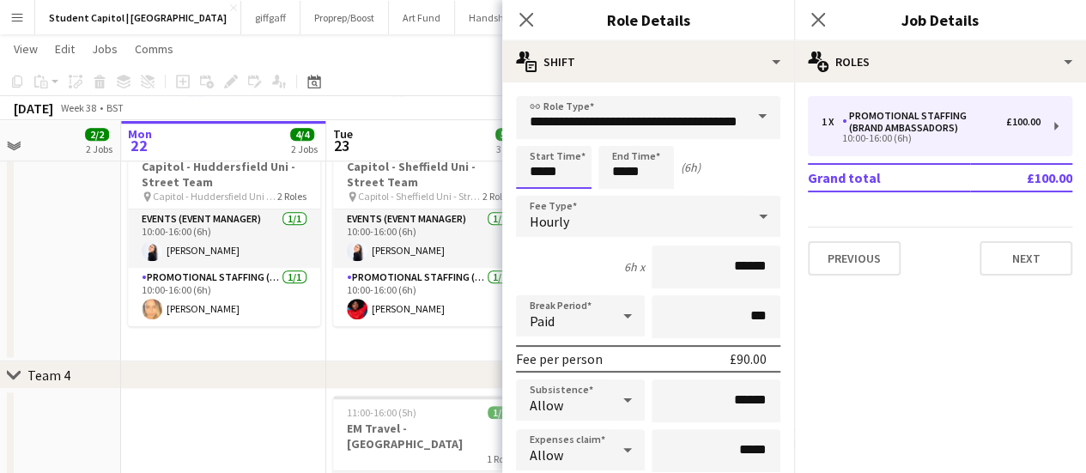
click at [552, 171] on input "*****" at bounding box center [554, 167] width 76 height 43
type input "*****"
click at [541, 195] on div at bounding box center [537, 197] width 34 height 17
click at [656, 170] on input "*****" at bounding box center [637, 167] width 76 height 43
type input "*****"
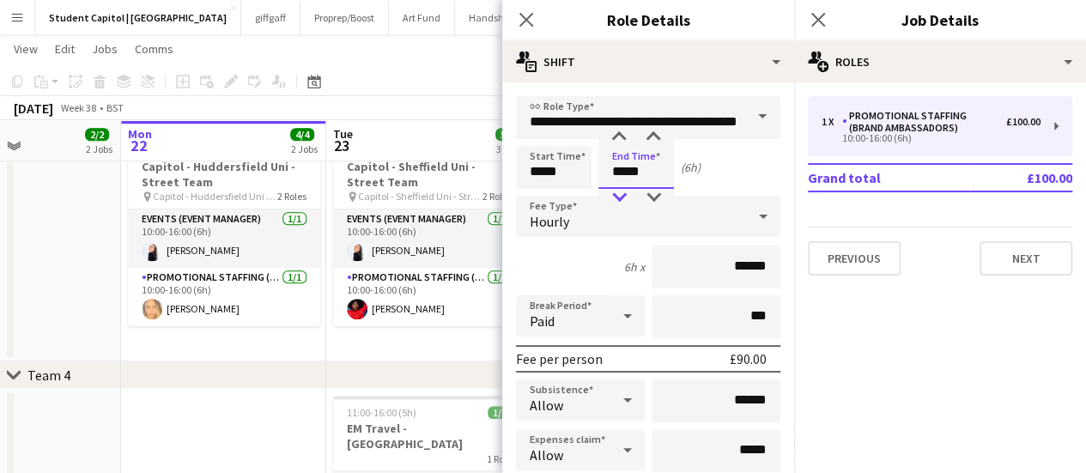
click at [617, 191] on div at bounding box center [619, 197] width 34 height 17
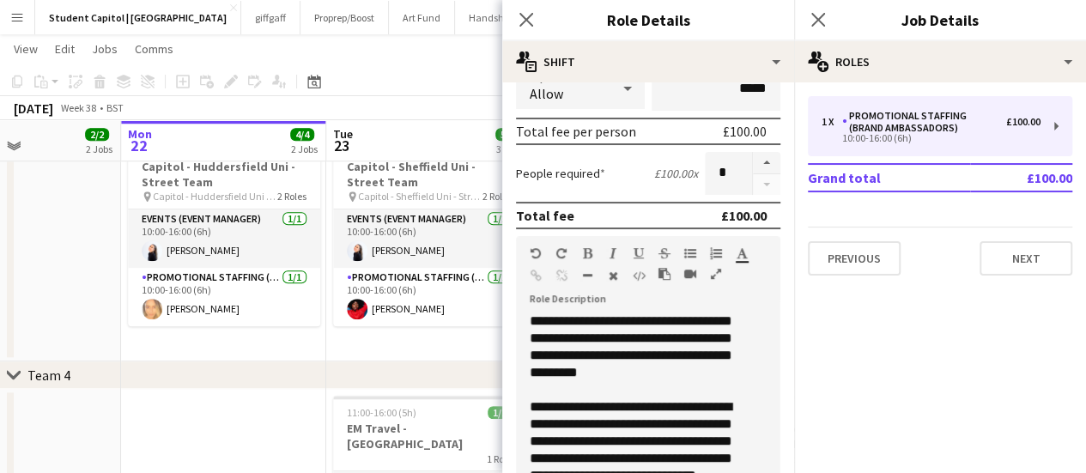
scroll to position [689, 0]
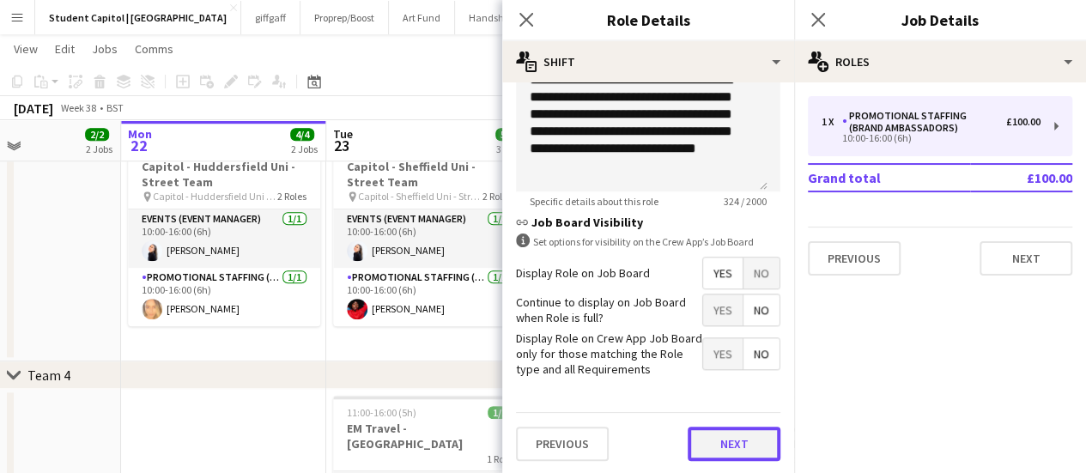
click at [723, 434] on button "Next" at bounding box center [734, 444] width 93 height 34
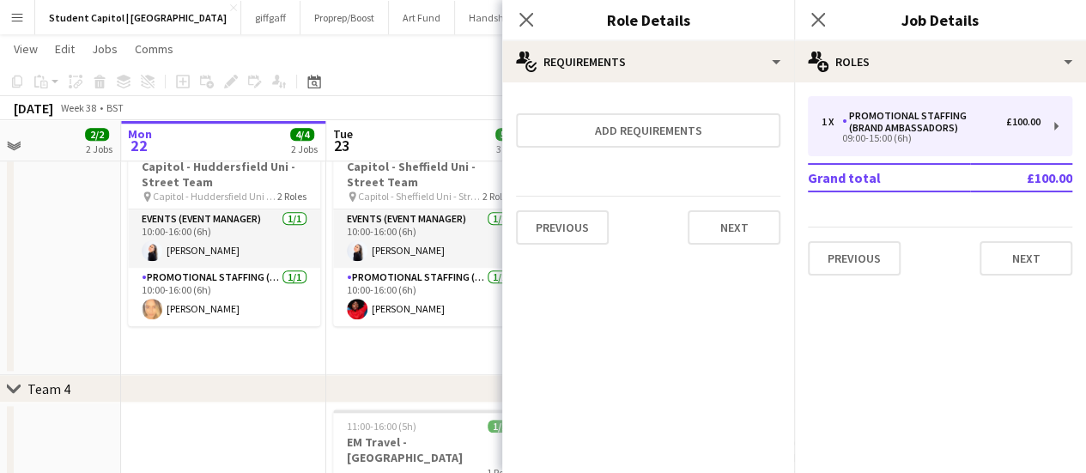
scroll to position [0, 0]
click at [932, 384] on mat-expansion-panel "pencil3 General details 1 x Promotional Staffing (Brand Ambassadors) £100.00 09…" at bounding box center [940, 277] width 292 height 391
click at [435, 351] on app-date-cell "10:00-16:00 (6h) 2/2 Capitol - Sheffield Uni - Street Team pin Capitol - Sheffi…" at bounding box center [428, 251] width 205 height 249
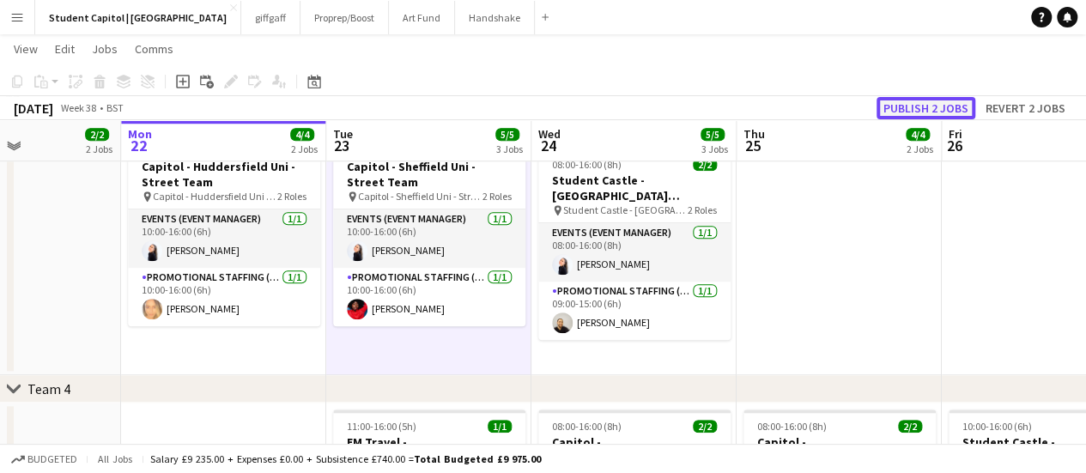
click at [899, 99] on button "Publish 2 jobs" at bounding box center [926, 108] width 99 height 22
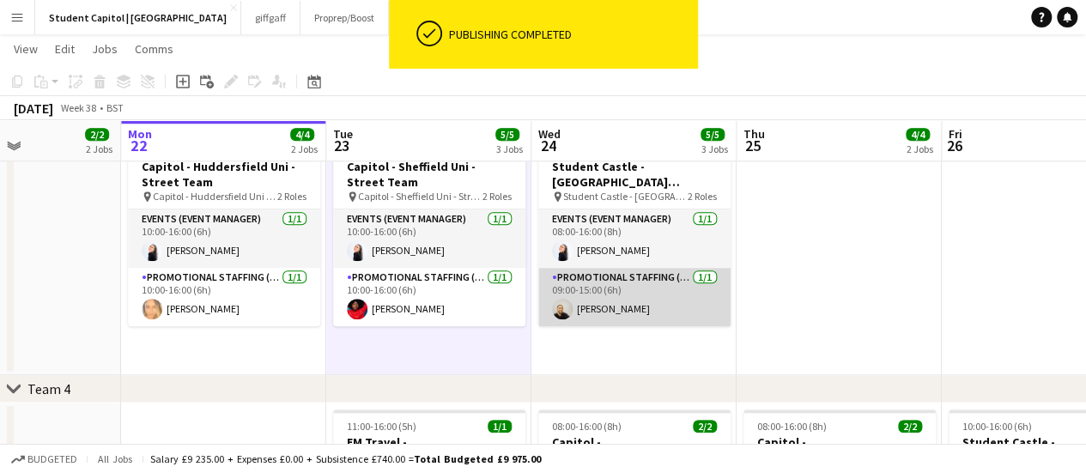
click at [635, 300] on app-card-role "Promotional Staffing (Brand Ambassadors) [DATE] 09:00-15:00 (6h) [PERSON_NAME]" at bounding box center [634, 297] width 192 height 58
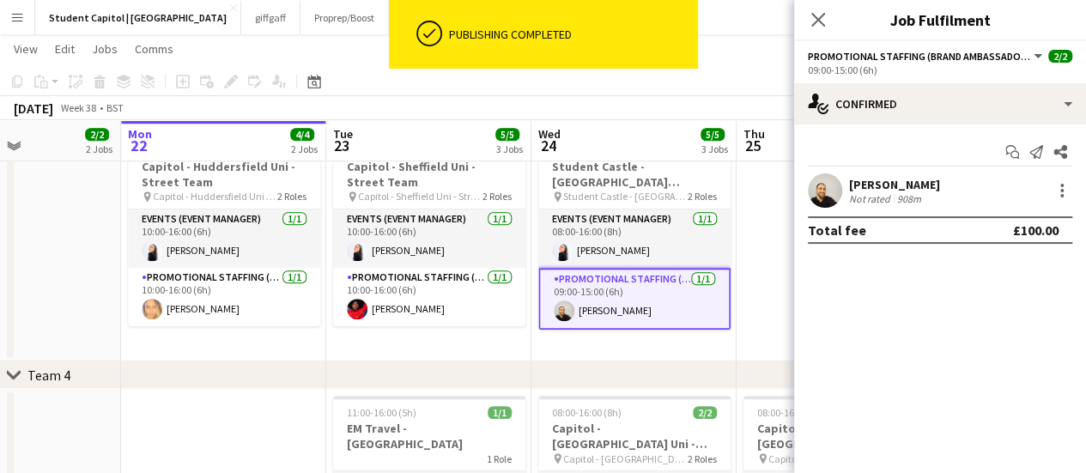
click at [828, 198] on app-user-avatar at bounding box center [825, 190] width 34 height 34
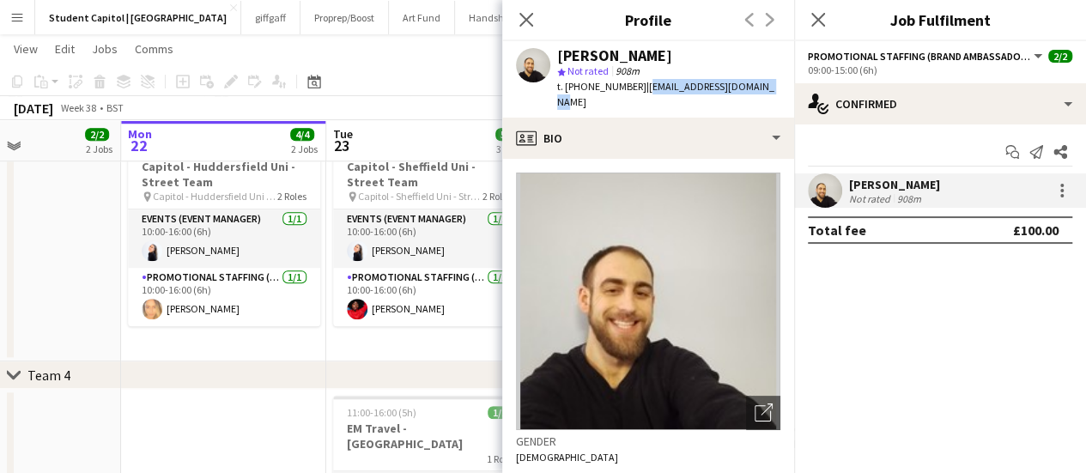
drag, startPoint x: 764, startPoint y: 88, endPoint x: 644, endPoint y: 90, distance: 120.2
click at [644, 90] on div "[PERSON_NAME] star Not rated 908m t. [PHONE_NUMBER] | [EMAIL_ADDRESS][DOMAIN_NA…" at bounding box center [648, 79] width 292 height 76
copy span "[EMAIL_ADDRESS][DOMAIN_NAME]"
click at [450, 374] on div "chevron-right Team 4" at bounding box center [543, 375] width 1086 height 27
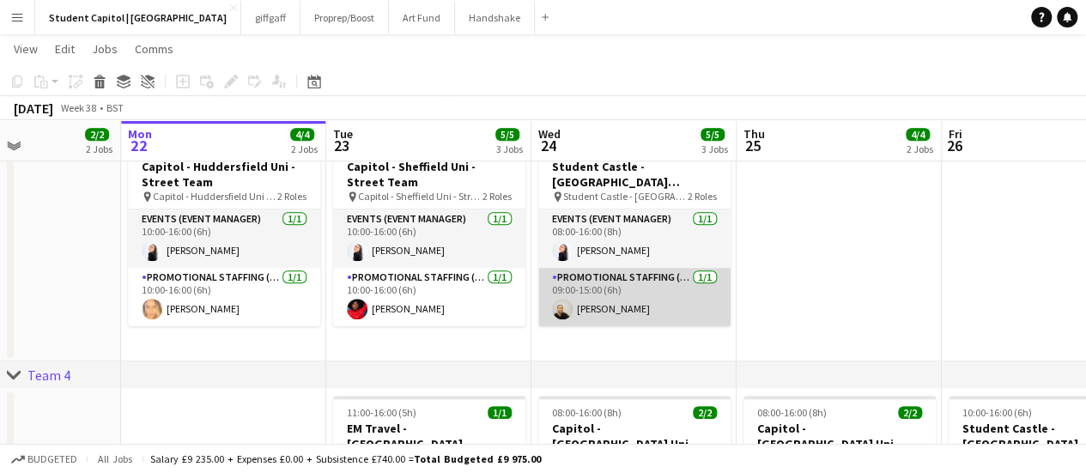
click at [654, 283] on app-card-role "Promotional Staffing (Brand Ambassadors) [DATE] 09:00-15:00 (6h) [PERSON_NAME]" at bounding box center [634, 297] width 192 height 58
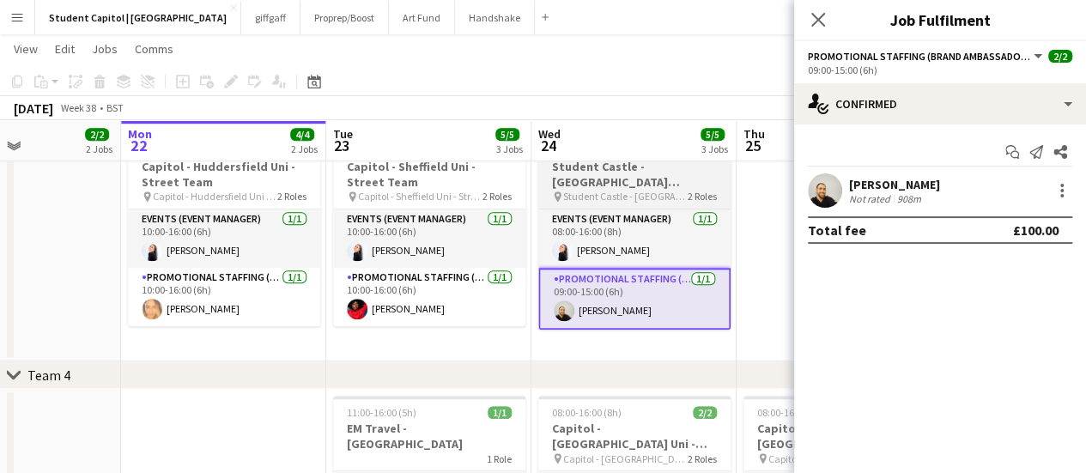
click at [610, 173] on h3 "Student Castle - [GEOGRAPHIC_DATA] [GEOGRAPHIC_DATA][PERSON_NAME] - Freshers Fa…" at bounding box center [634, 174] width 192 height 31
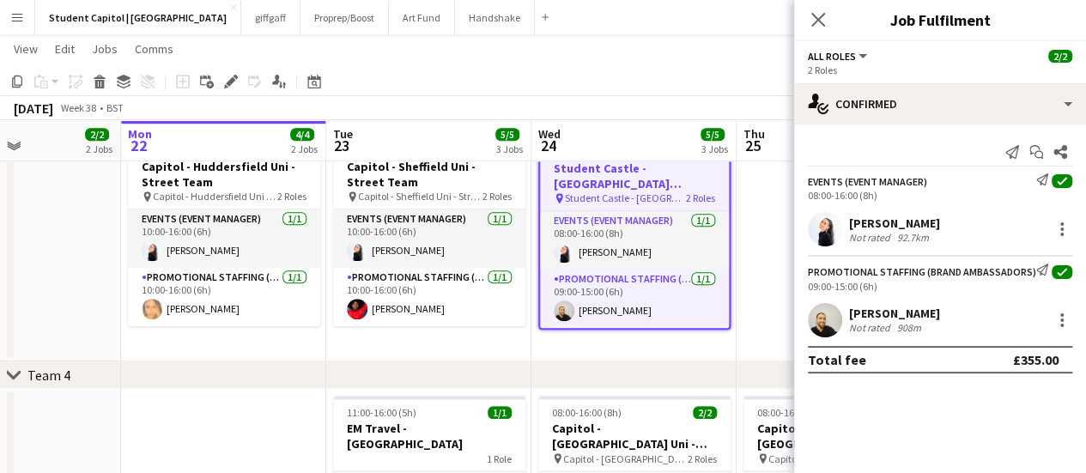
click at [824, 222] on app-user-avatar at bounding box center [825, 229] width 34 height 34
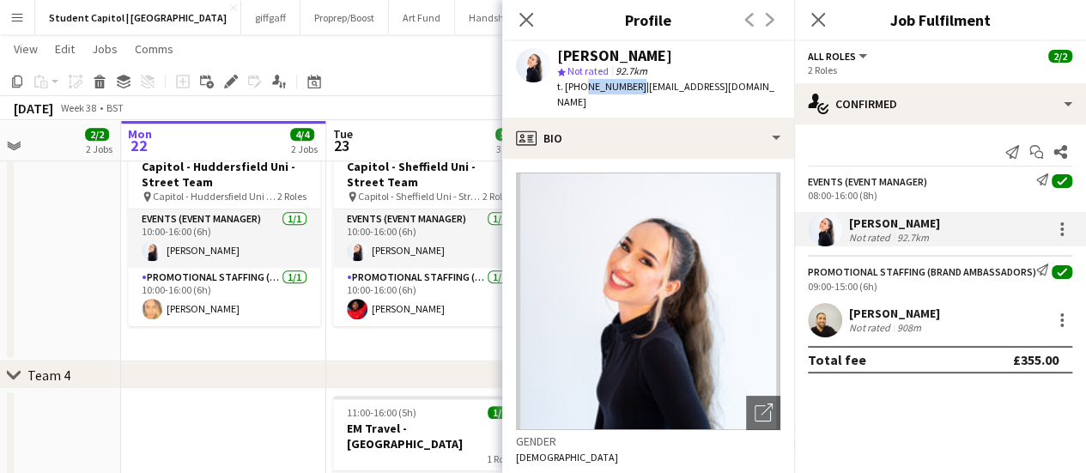
drag, startPoint x: 630, startPoint y: 88, endPoint x: 580, endPoint y: 88, distance: 49.8
click at [580, 88] on span "t. [PHONE_NUMBER]" at bounding box center [601, 86] width 89 height 13
copy span "7837200807"
click at [403, 352] on app-date-cell "10:00-16:00 (6h) 2/2 Capitol - Sheffield Uni - Street Team pin Capitol - Sheffi…" at bounding box center [428, 244] width 205 height 235
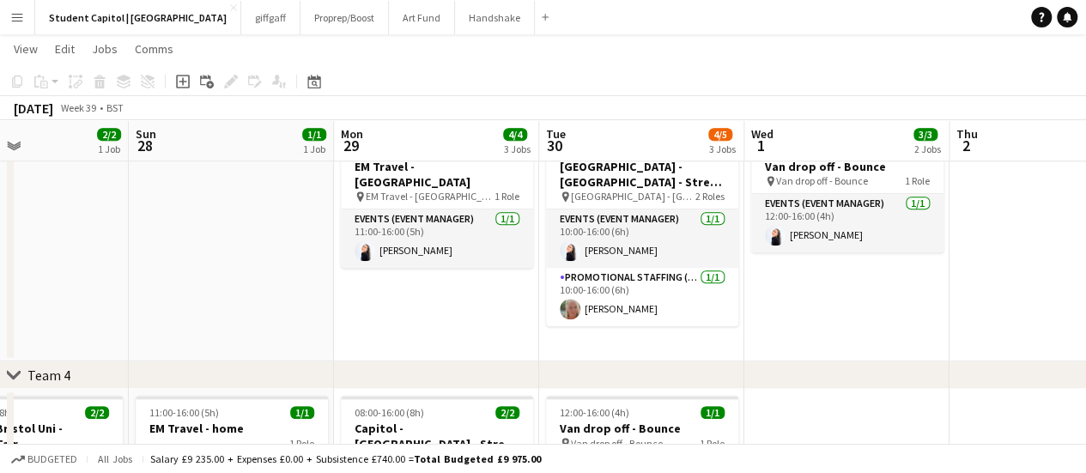
scroll to position [0, 501]
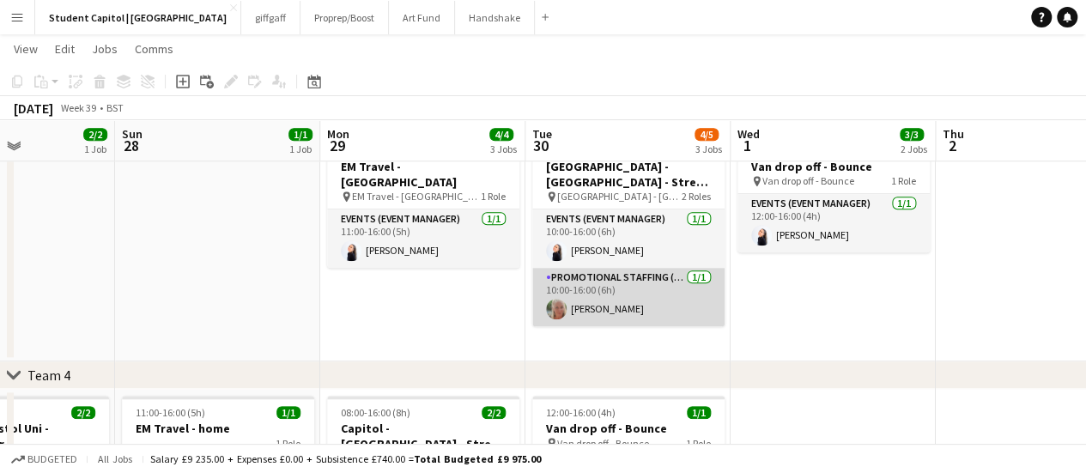
click at [605, 298] on app-card-role "Promotional Staffing (Brand Ambassadors) [DATE] 10:00-16:00 (6h) [PERSON_NAME]" at bounding box center [628, 297] width 192 height 58
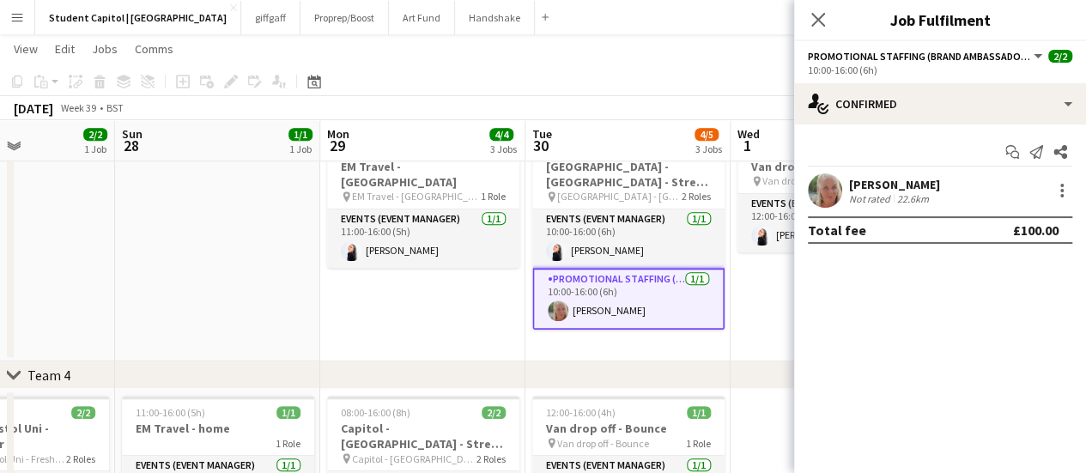
click at [817, 199] on app-user-avatar at bounding box center [825, 190] width 34 height 34
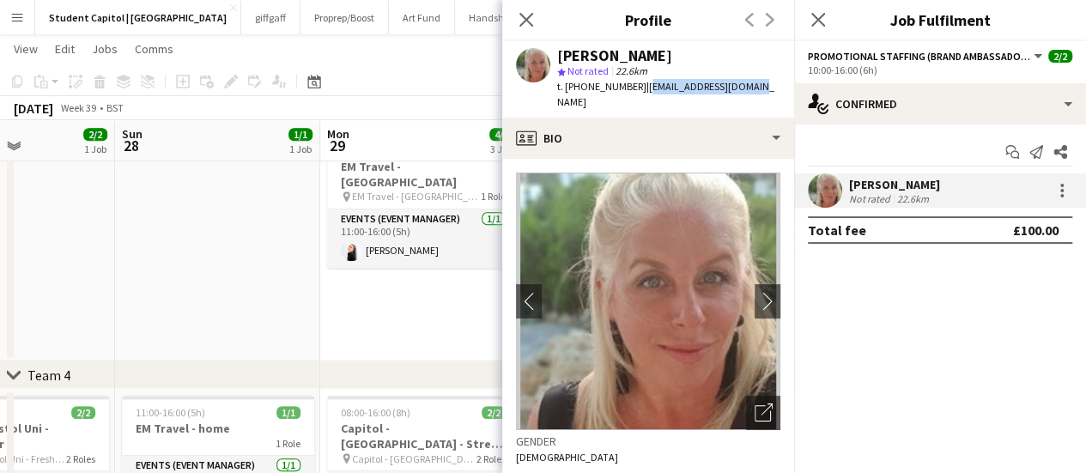
drag, startPoint x: 751, startPoint y: 85, endPoint x: 639, endPoint y: 89, distance: 112.6
click at [639, 89] on div "[PERSON_NAME] star Not rated 22.6km t. [PHONE_NUMBER] | [EMAIL_ADDRESS][DOMAIN_…" at bounding box center [648, 79] width 292 height 76
copy span "[EMAIL_ADDRESS][DOMAIN_NAME]"
click at [16, 18] on app-icon "Menu" at bounding box center [17, 17] width 14 height 14
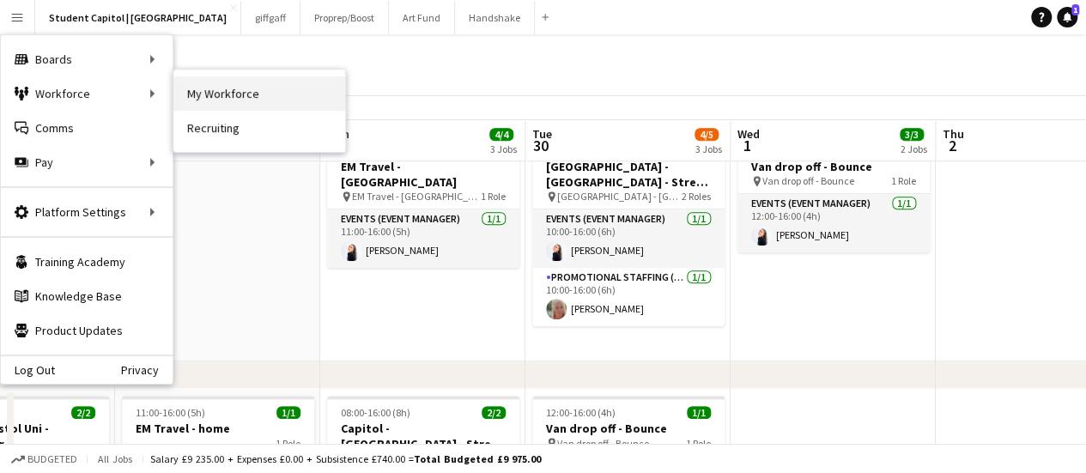
click at [215, 86] on link "My Workforce" at bounding box center [259, 93] width 172 height 34
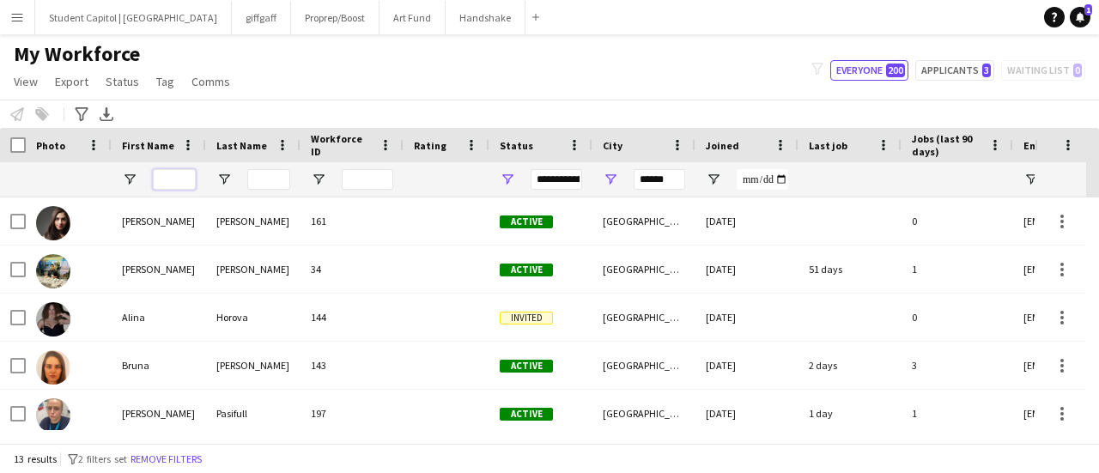
click at [166, 173] on input "First Name Filter Input" at bounding box center [174, 179] width 43 height 21
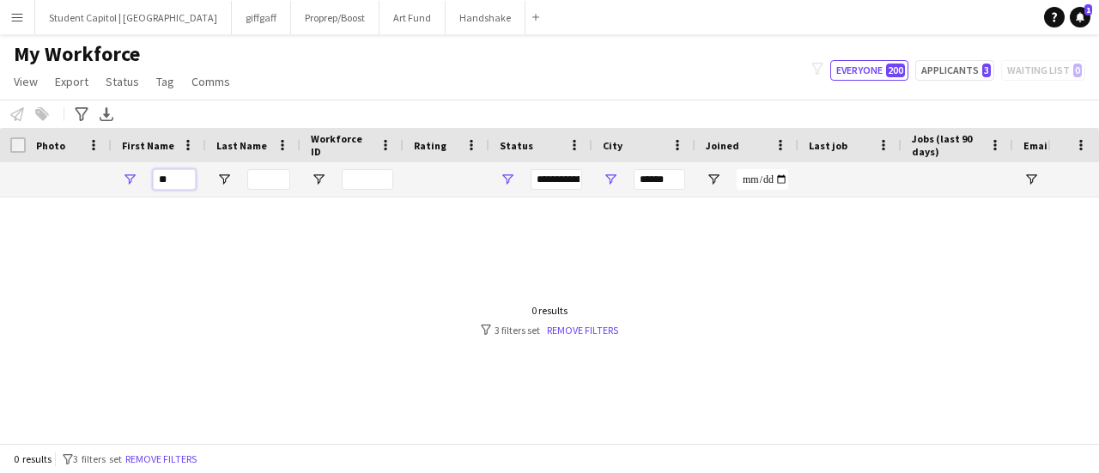
type input "*"
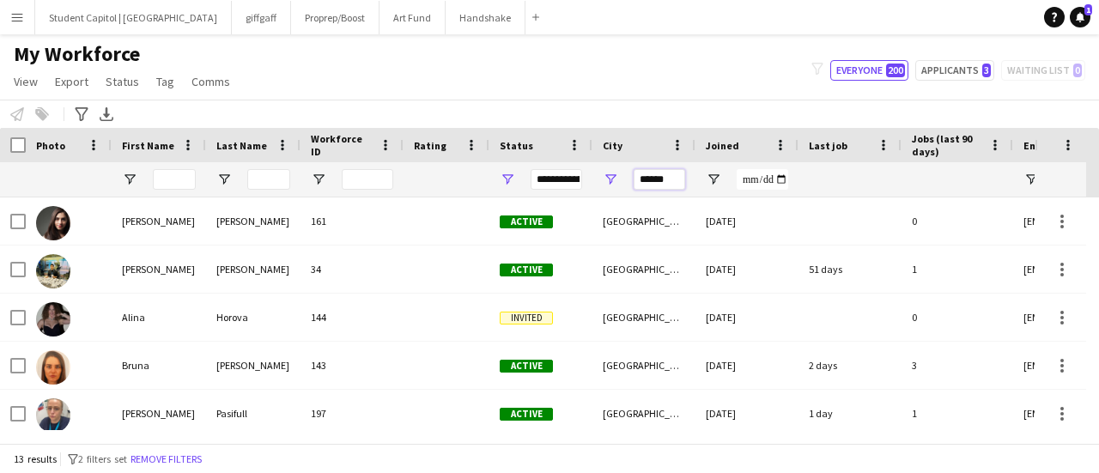
click at [657, 180] on input "******" at bounding box center [660, 179] width 52 height 21
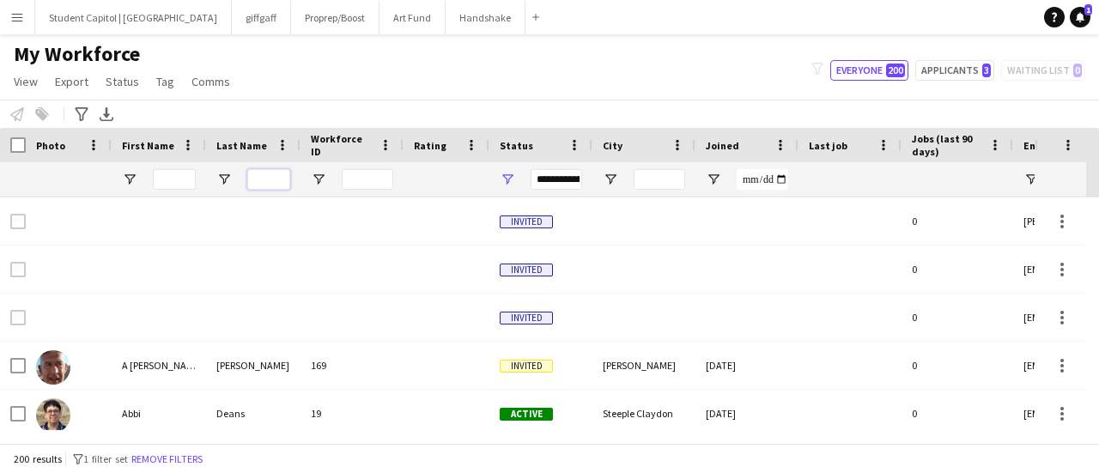
click at [270, 183] on input "Last Name Filter Input" at bounding box center [268, 179] width 43 height 21
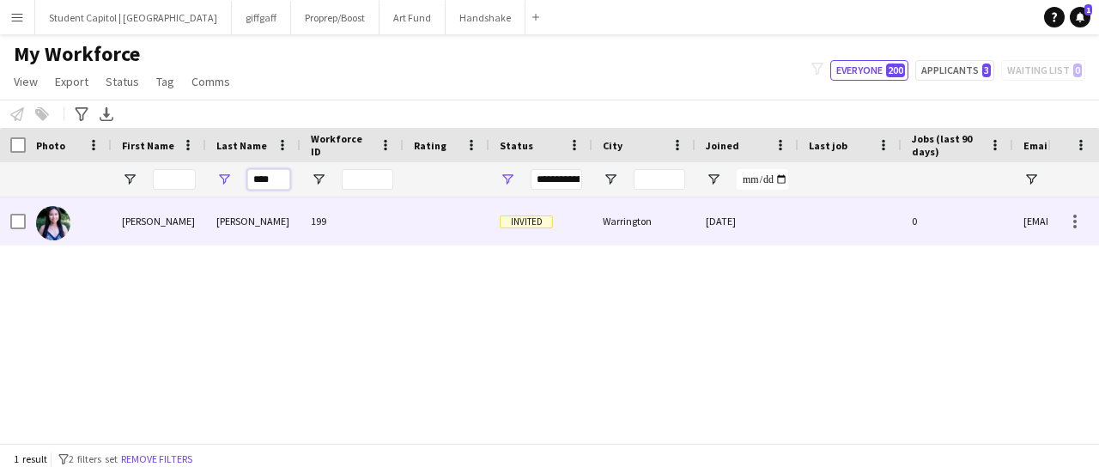
type input "****"
click at [175, 215] on div "[PERSON_NAME]" at bounding box center [159, 221] width 94 height 47
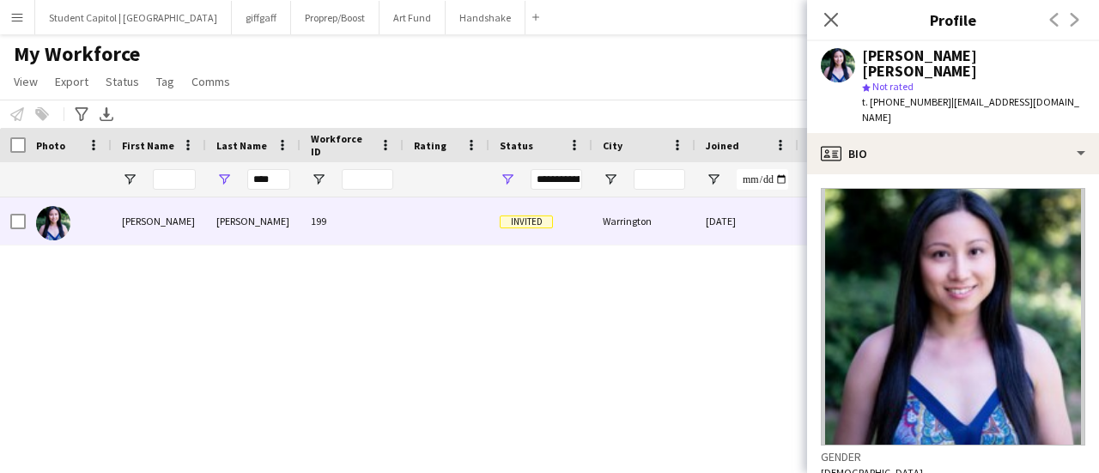
click at [571, 317] on div "[PERSON_NAME] [PERSON_NAME] 199 Invited Warrington [DATE] 0 [EMAIL_ADDRESS][DOM…" at bounding box center [524, 314] width 1048 height 233
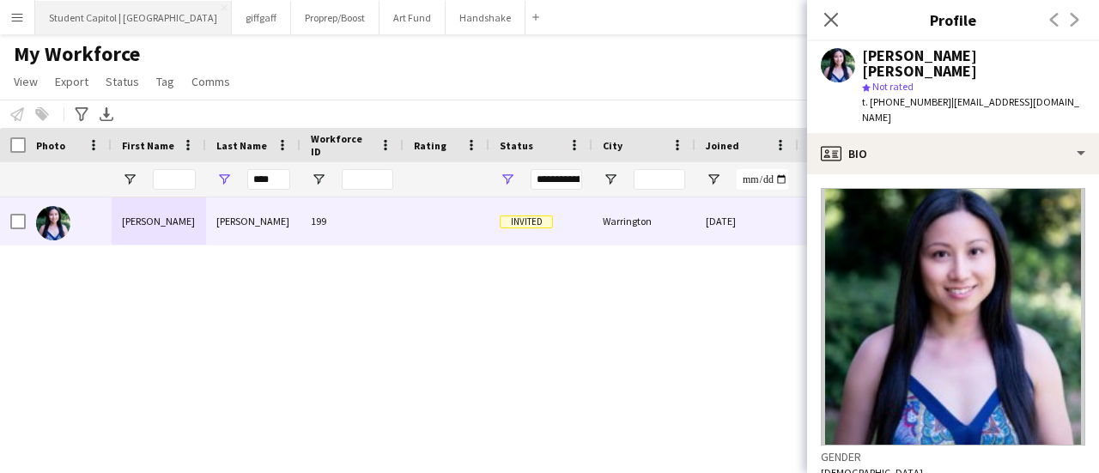
click at [122, 6] on button "Student Capitol | [GEOGRAPHIC_DATA] Close" at bounding box center [133, 17] width 197 height 33
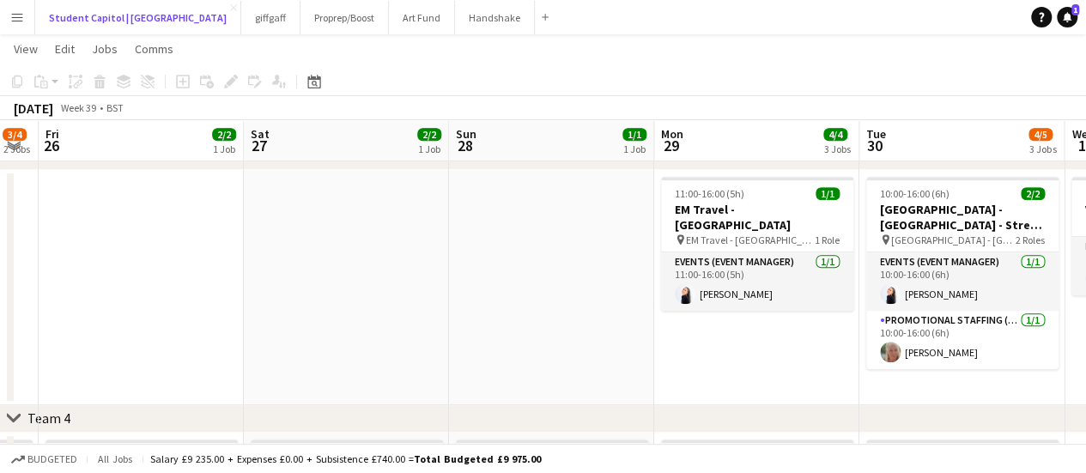
scroll to position [0, 469]
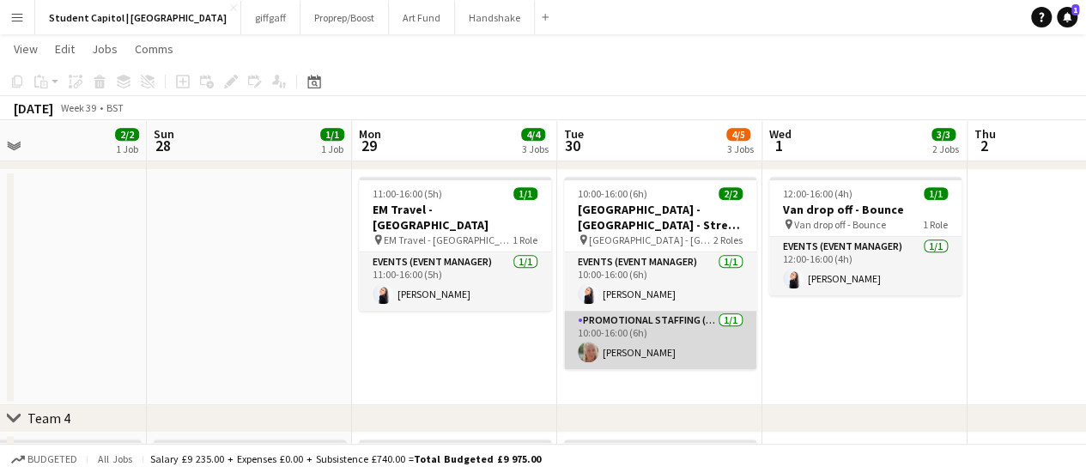
click at [673, 341] on app-card-role "Promotional Staffing (Brand Ambassadors) [DATE] 10:00-16:00 (6h) [PERSON_NAME]" at bounding box center [660, 340] width 192 height 58
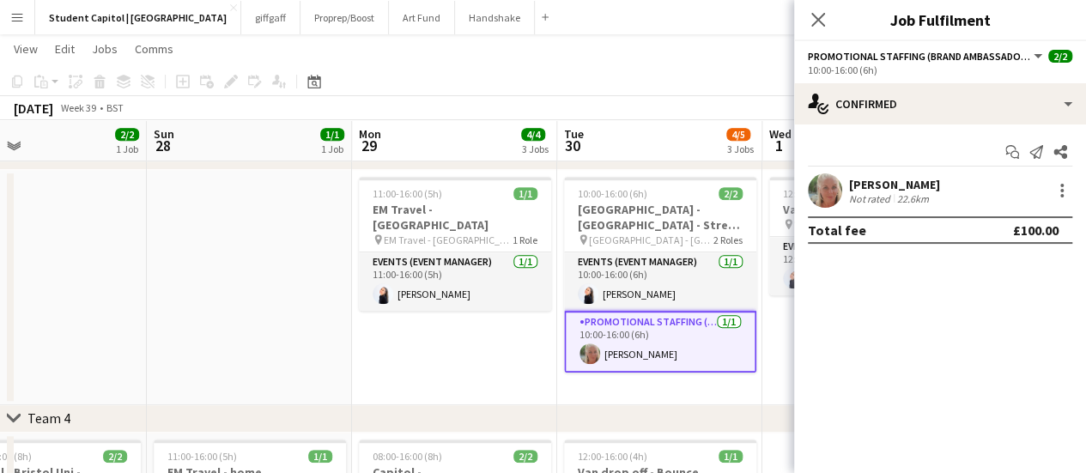
click at [917, 184] on div "[PERSON_NAME]" at bounding box center [894, 184] width 91 height 15
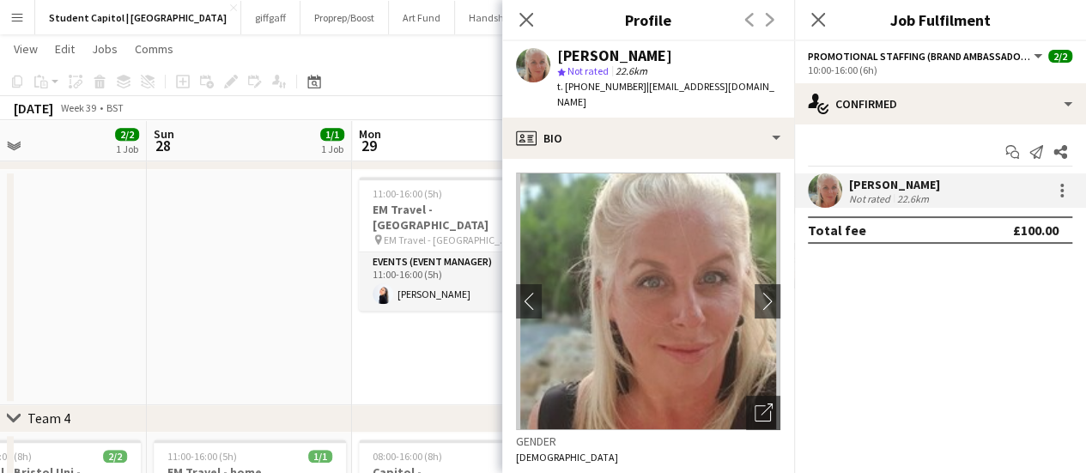
drag, startPoint x: 762, startPoint y: 86, endPoint x: 637, endPoint y: 86, distance: 124.5
click at [637, 86] on div "[PERSON_NAME] star Not rated 22.6km t. [PHONE_NUMBER] | [EMAIL_ADDRESS][DOMAIN_…" at bounding box center [648, 79] width 292 height 76
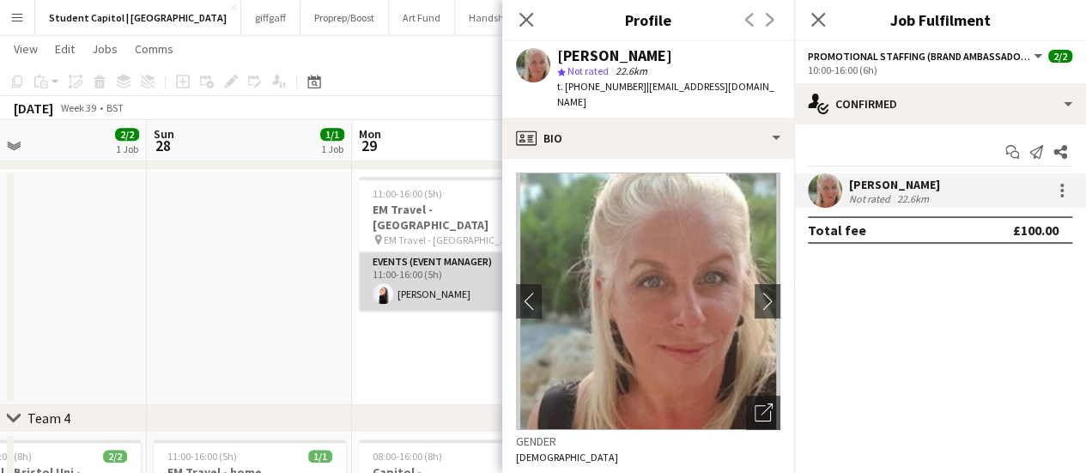
click at [417, 265] on app-card-role "Events (Event Manager) [DATE] 11:00-16:00 (5h) [PERSON_NAME]" at bounding box center [455, 281] width 192 height 58
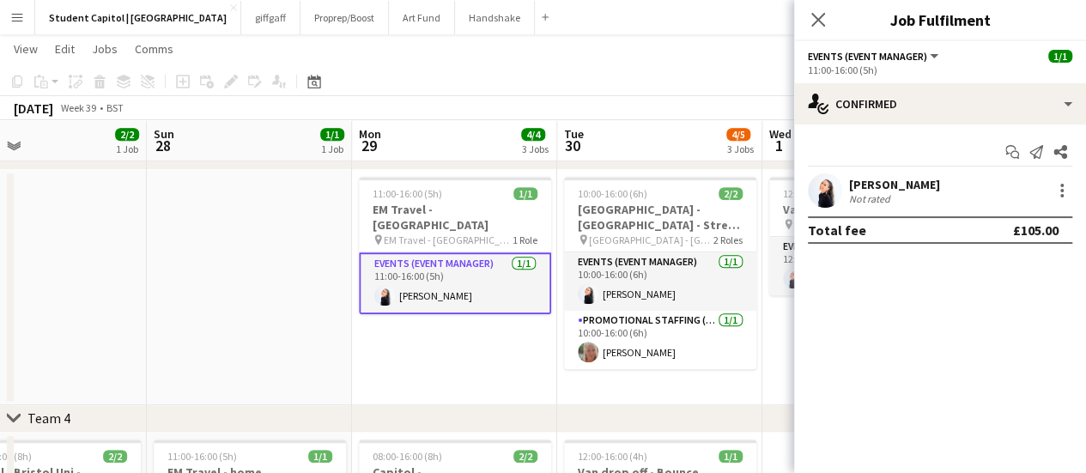
click at [823, 193] on app-user-avatar at bounding box center [825, 190] width 34 height 34
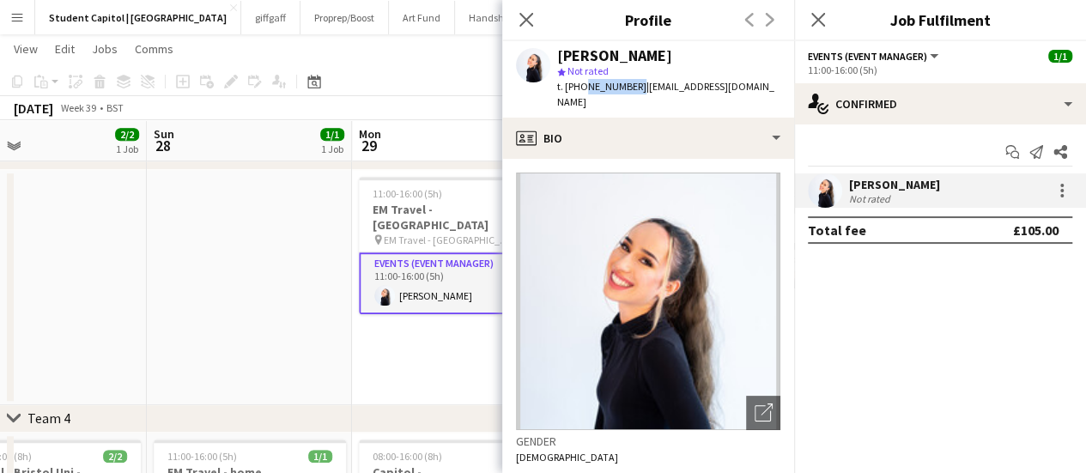
drag, startPoint x: 631, startPoint y: 88, endPoint x: 582, endPoint y: 85, distance: 49.1
click at [582, 85] on span "t. [PHONE_NUMBER]" at bounding box center [601, 86] width 89 height 13
copy span "7837200807"
click at [459, 362] on app-date-cell "11:00-16:00 (5h) 1/1 EM Travel - [GEOGRAPHIC_DATA] pin EM Travel - Durham 1 Rol…" at bounding box center [454, 287] width 205 height 235
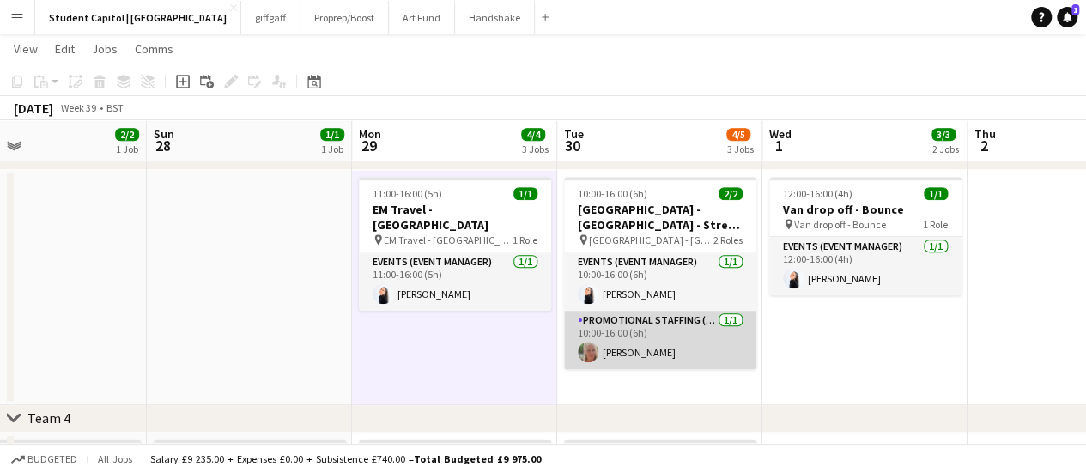
click at [617, 350] on app-card-role "Promotional Staffing (Brand Ambassadors) [DATE] 10:00-16:00 (6h) [PERSON_NAME]" at bounding box center [660, 340] width 192 height 58
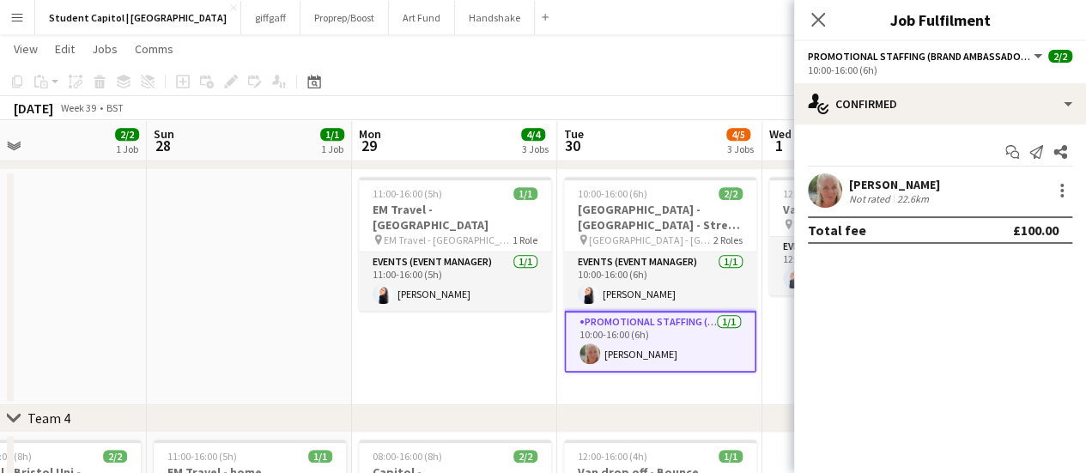
click at [821, 190] on app-user-avatar at bounding box center [825, 190] width 34 height 34
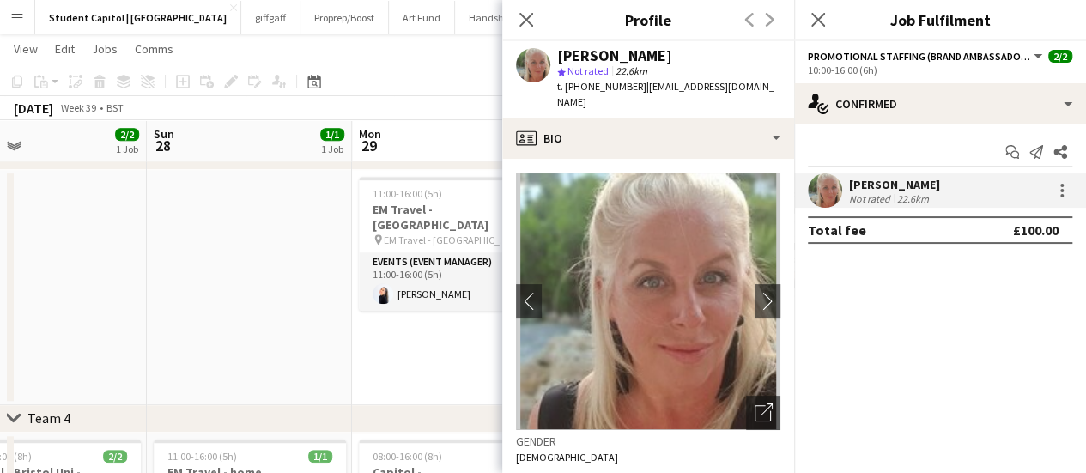
click at [641, 90] on span "| [EMAIL_ADDRESS][DOMAIN_NAME]" at bounding box center [665, 94] width 217 height 28
drag, startPoint x: 638, startPoint y: 87, endPoint x: 756, endPoint y: 87, distance: 117.6
click at [756, 87] on div "[PERSON_NAME] star Not rated 22.6km t. [PHONE_NUMBER] | [EMAIL_ADDRESS][DOMAIN_…" at bounding box center [648, 79] width 292 height 76
click at [519, 18] on icon "Close pop-in" at bounding box center [526, 19] width 16 height 16
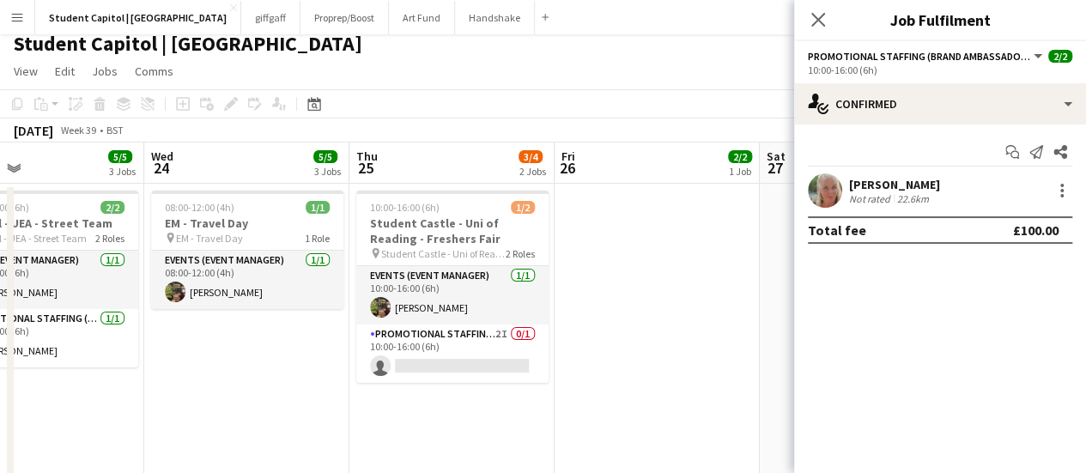
scroll to position [0, 472]
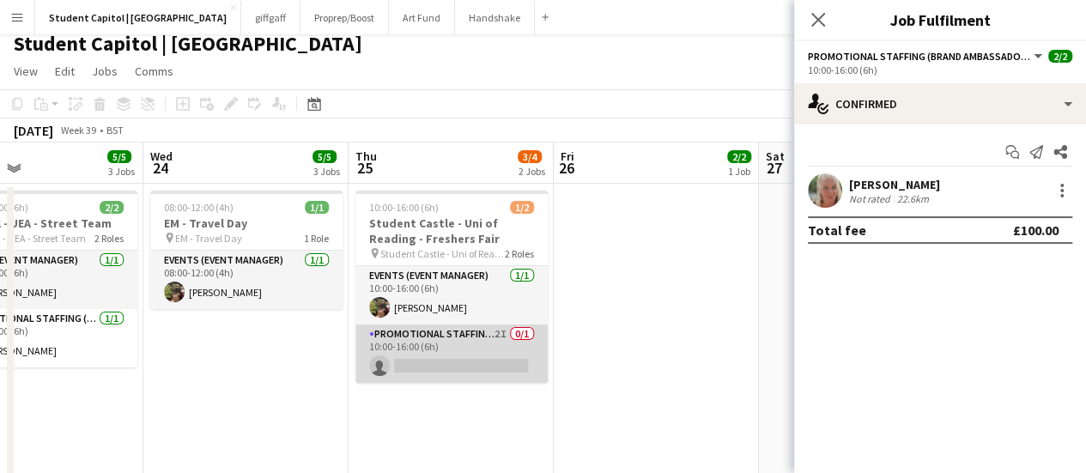
click at [430, 342] on app-card-role "Promotional Staffing (Brand Ambassadors) 2I 0/1 10:00-16:00 (6h) single-neutral…" at bounding box center [452, 354] width 192 height 58
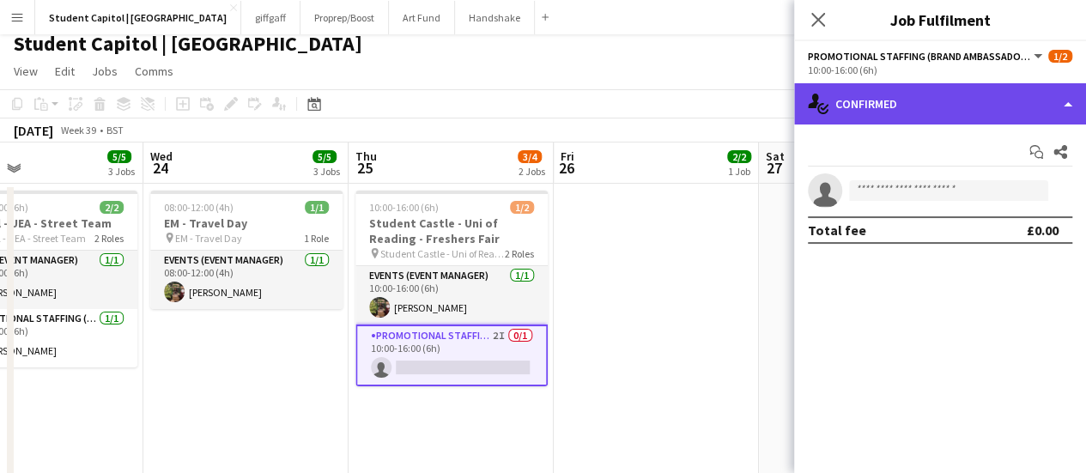
click at [1067, 93] on div "single-neutral-actions-check-2 Confirmed" at bounding box center [940, 103] width 292 height 41
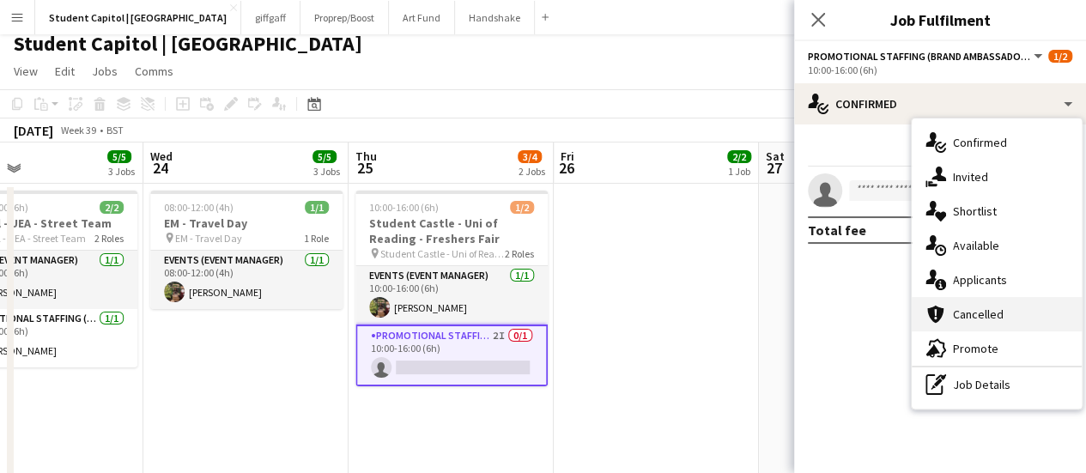
click at [957, 325] on div "cancellation Cancelled" at bounding box center [997, 314] width 170 height 34
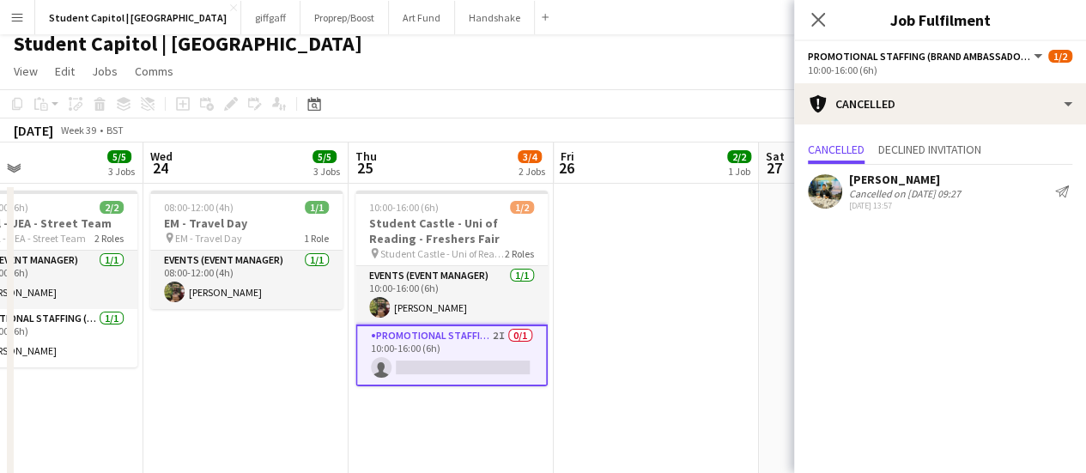
click at [22, 6] on button "Menu" at bounding box center [17, 17] width 34 height 34
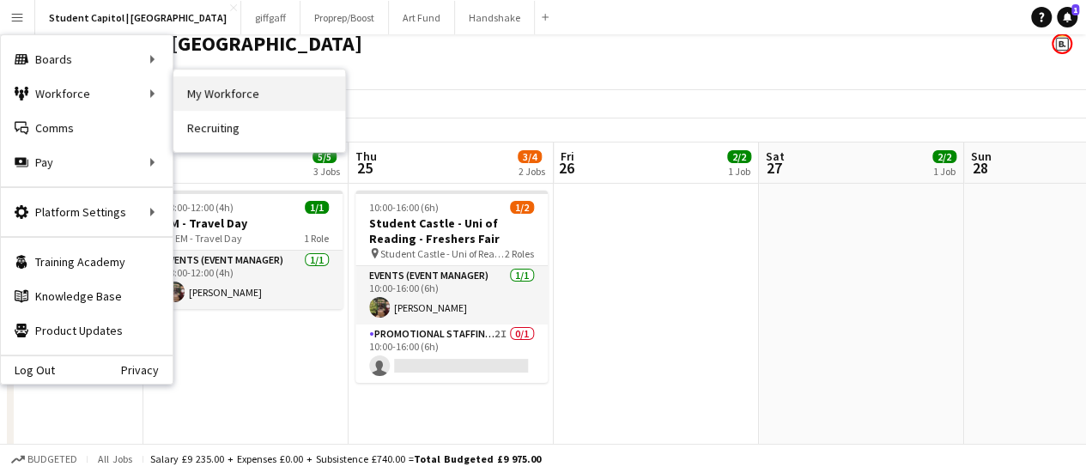
click at [232, 89] on link "My Workforce" at bounding box center [259, 93] width 172 height 34
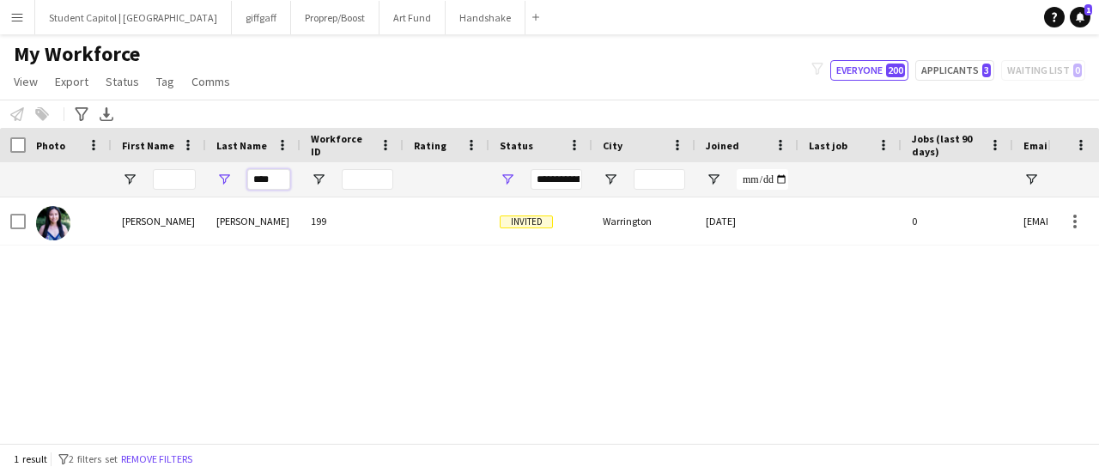
click at [265, 181] on input "****" at bounding box center [268, 179] width 43 height 21
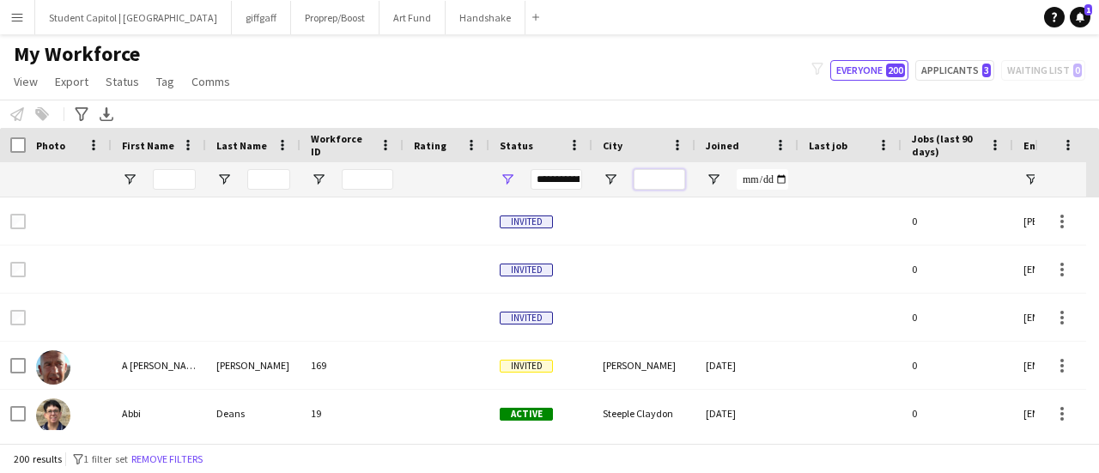
click at [666, 173] on input "City Filter Input" at bounding box center [660, 179] width 52 height 21
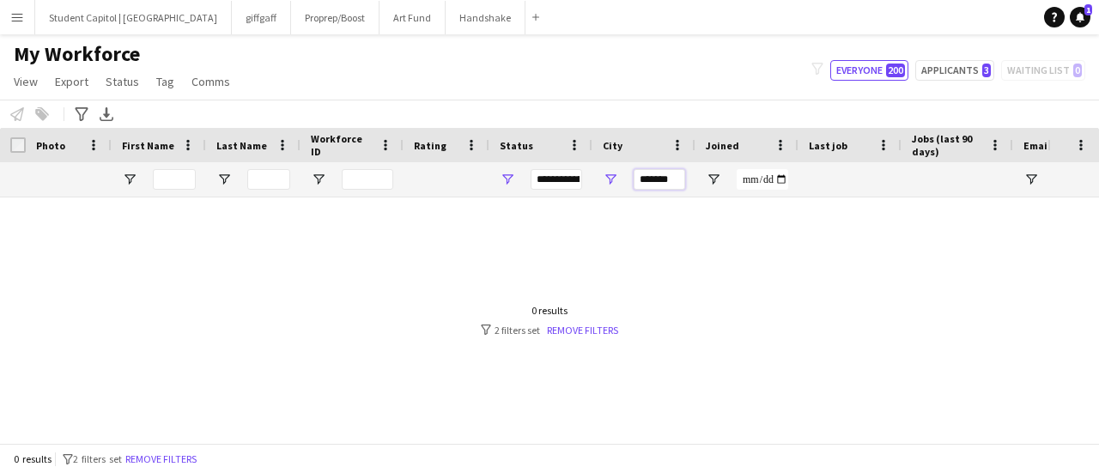
drag, startPoint x: 642, startPoint y: 187, endPoint x: 431, endPoint y: 183, distance: 211.3
click at [431, 183] on div at bounding box center [931, 179] width 1862 height 34
type input "*******"
click at [658, 175] on input "*******" at bounding box center [660, 179] width 52 height 21
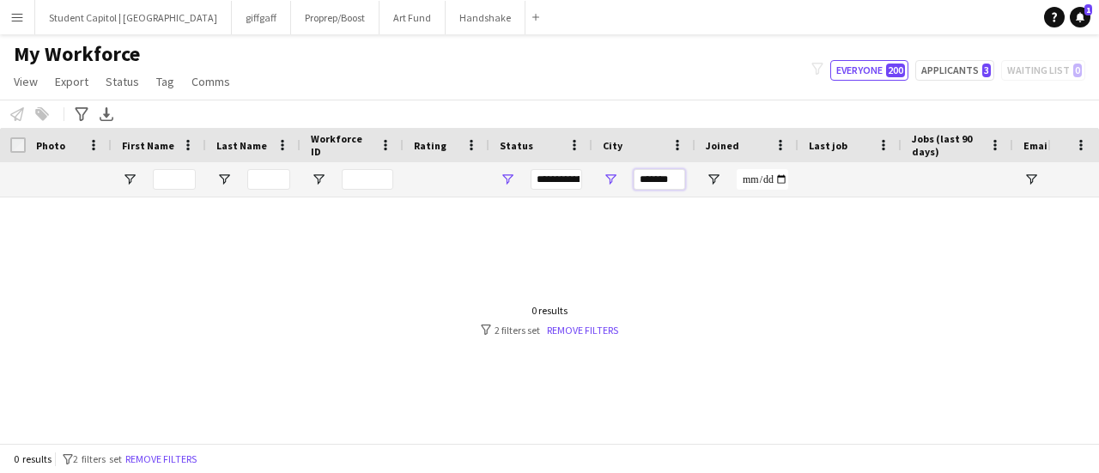
click at [658, 175] on input "*******" at bounding box center [660, 179] width 52 height 21
click at [111, 25] on button "Student Capitol | [GEOGRAPHIC_DATA] Close" at bounding box center [133, 17] width 197 height 33
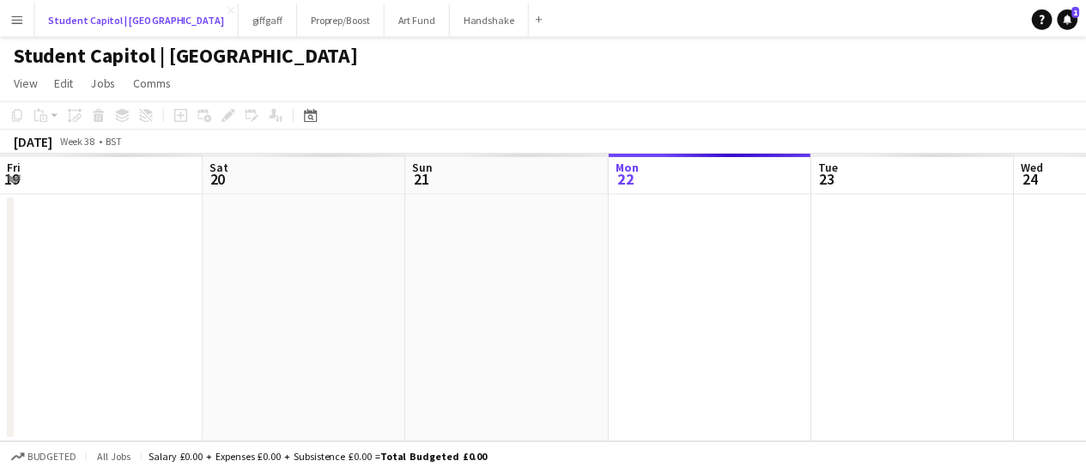
scroll to position [0, 410]
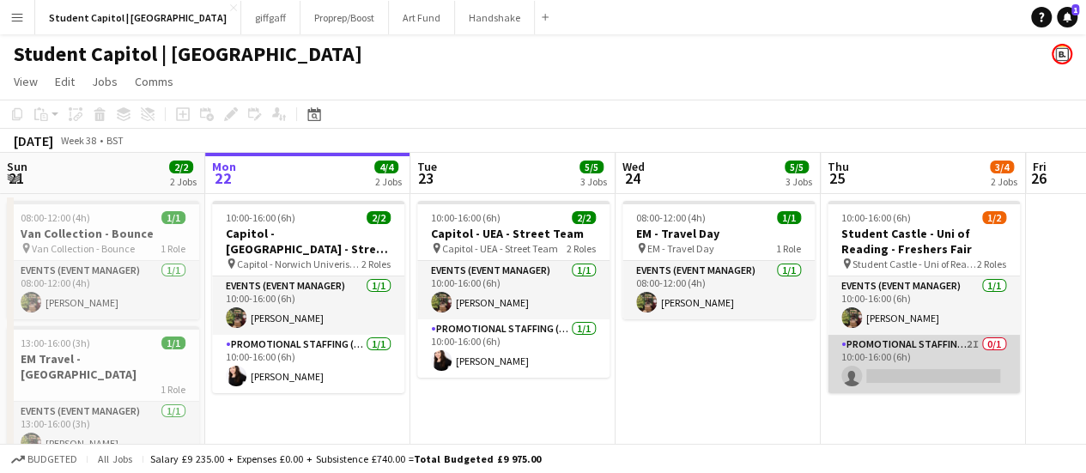
click at [921, 365] on app-card-role "Promotional Staffing (Brand Ambassadors) 2I 0/1 10:00-16:00 (6h) single-neutral…" at bounding box center [924, 364] width 192 height 58
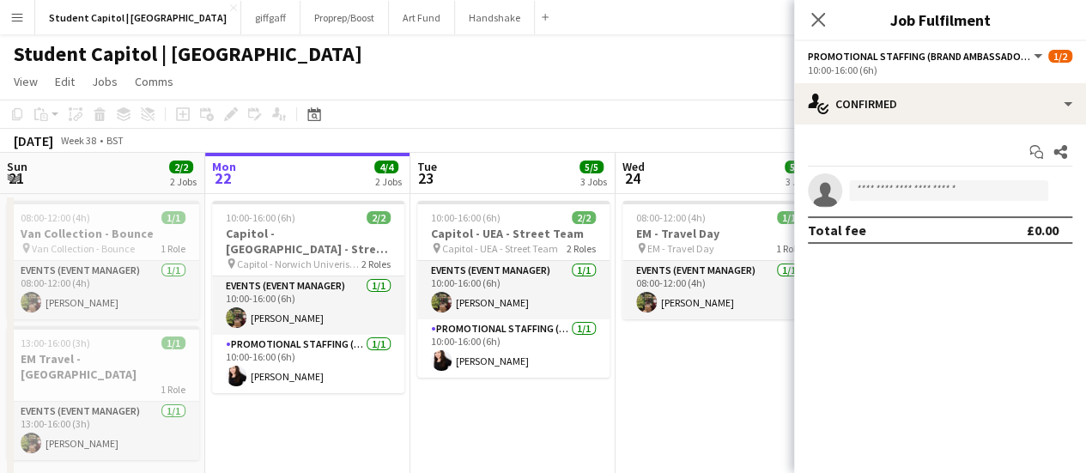
click at [817, 181] on icon "single-neutral-actions" at bounding box center [825, 194] width 34 height 39
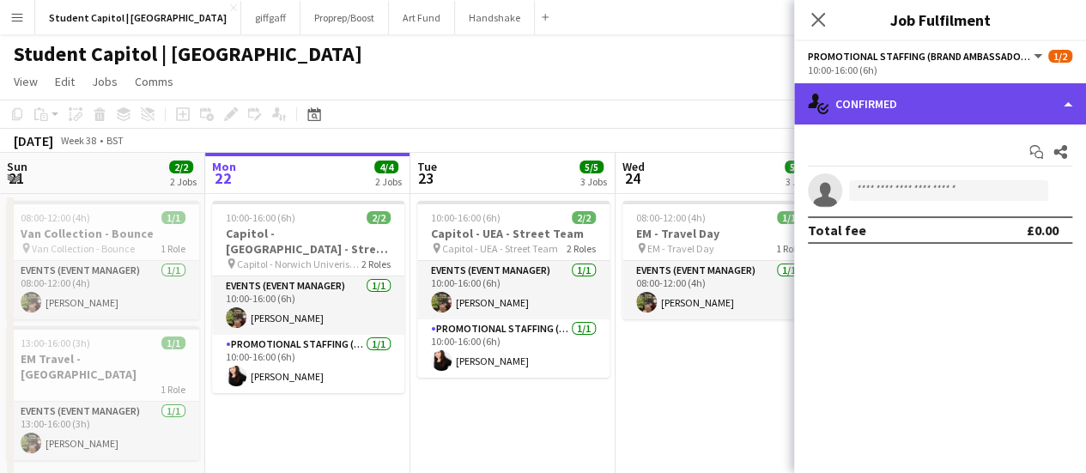
click at [1003, 112] on div "single-neutral-actions-check-2 Confirmed" at bounding box center [940, 103] width 292 height 41
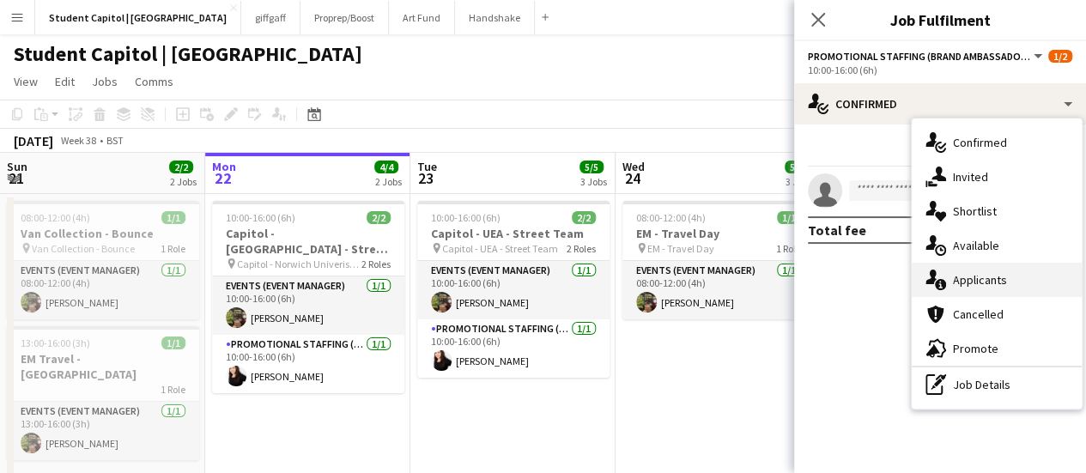
click at [974, 272] on span "Applicants" at bounding box center [980, 279] width 54 height 15
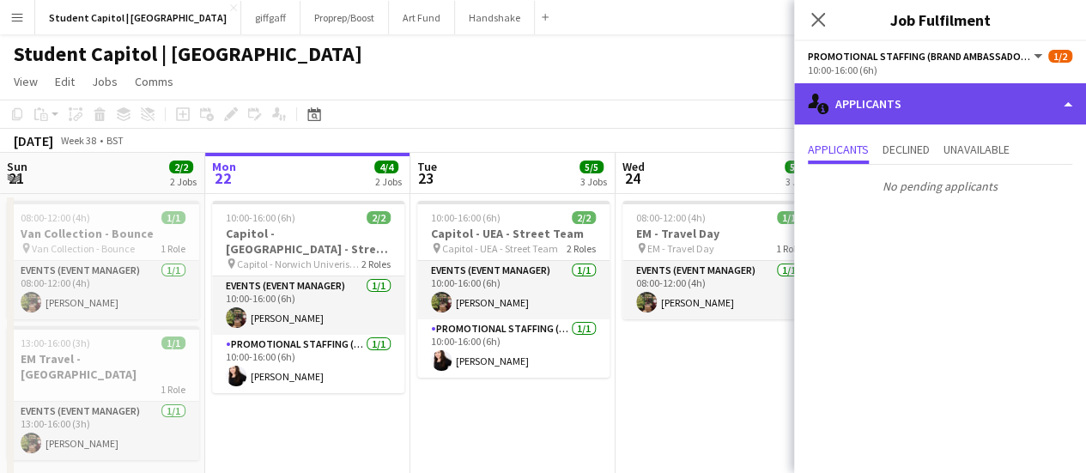
click at [881, 118] on div "single-neutral-actions-information Applicants" at bounding box center [940, 103] width 292 height 41
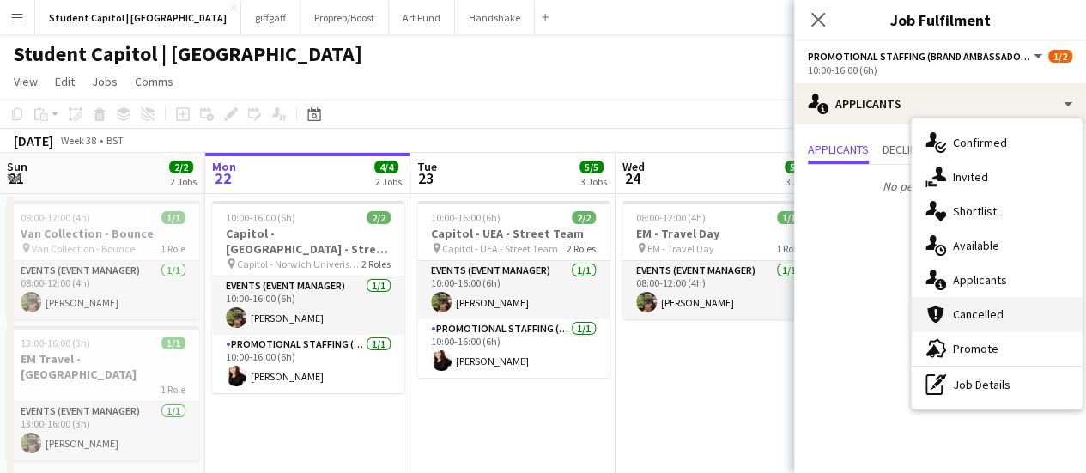
click at [962, 307] on span "Cancelled" at bounding box center [978, 314] width 51 height 15
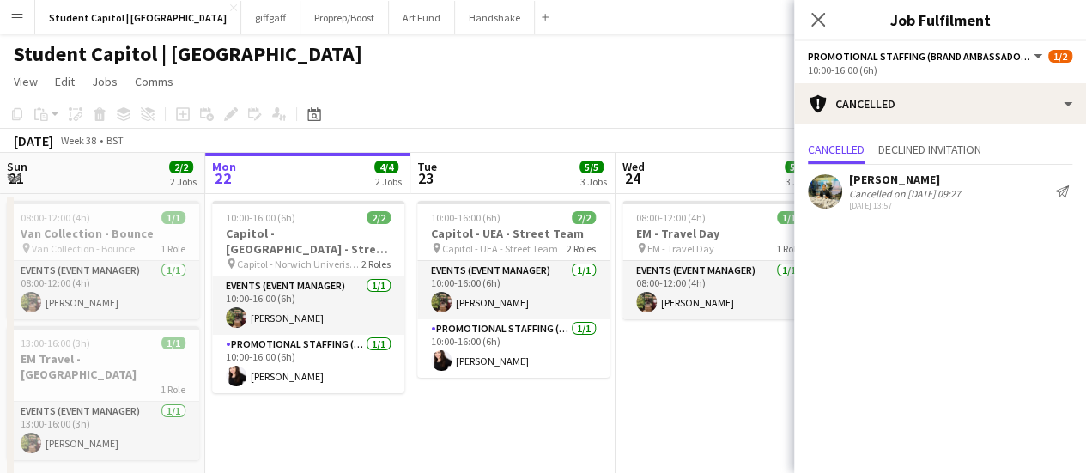
click at [831, 198] on app-user-avatar at bounding box center [825, 191] width 34 height 34
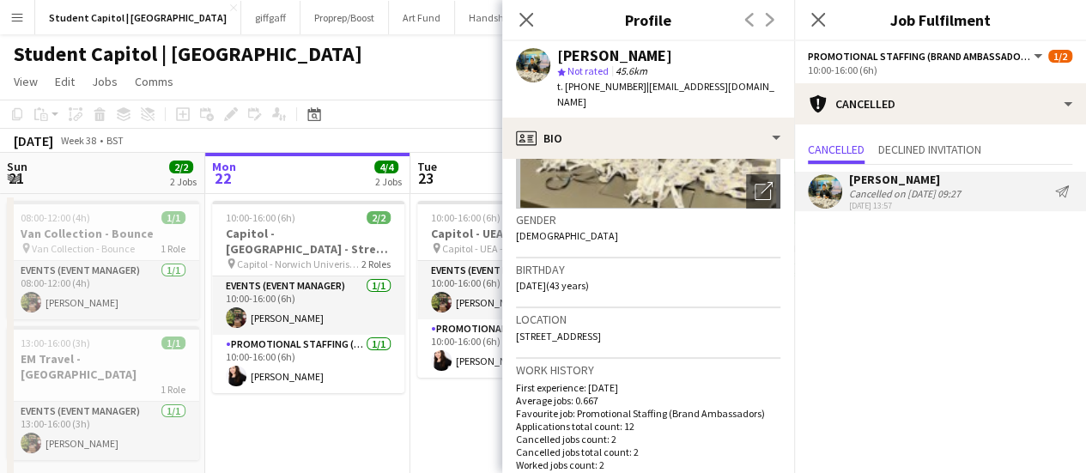
scroll to position [0, 0]
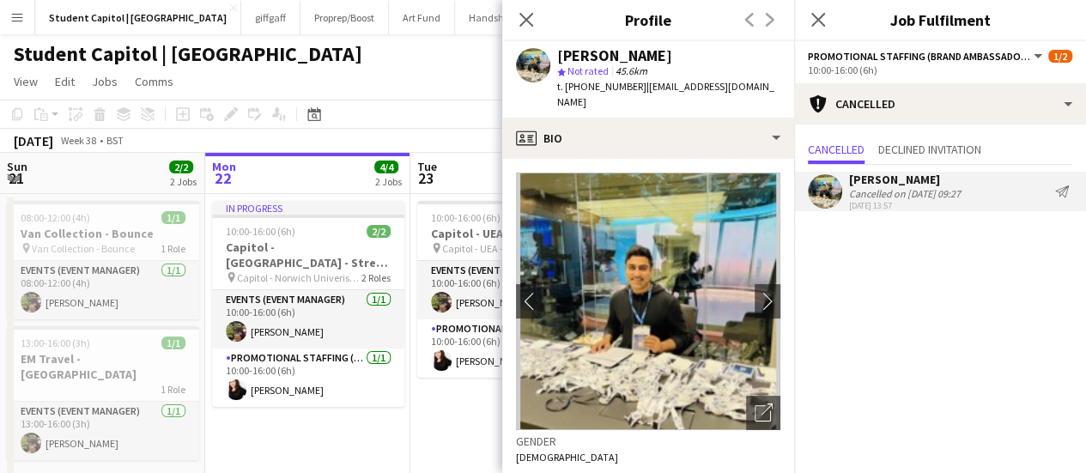
click at [437, 425] on app-date-cell "10:00-16:00 (6h) 2/2 Capitol - UEA - Street Team pin Capitol - UEA - Street Tea…" at bounding box center [512, 345] width 205 height 303
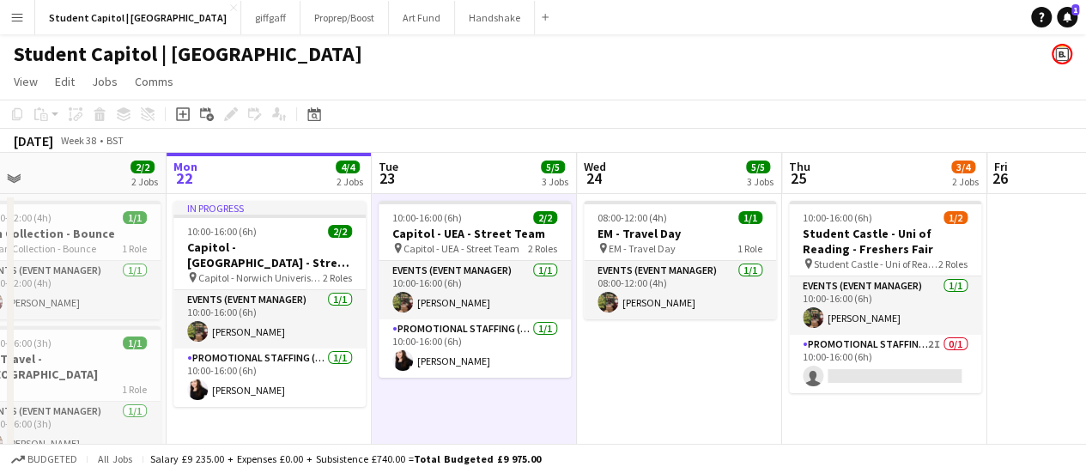
scroll to position [0, 452]
